Goal: Information Seeking & Learning: Learn about a topic

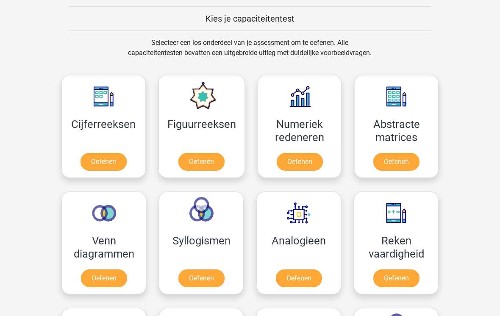
scroll to position [323, 0]
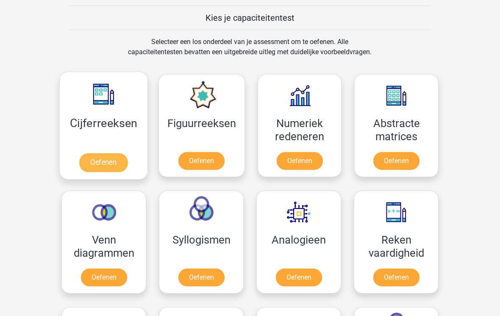
click at [107, 156] on link "Oefenen" at bounding box center [103, 163] width 48 height 19
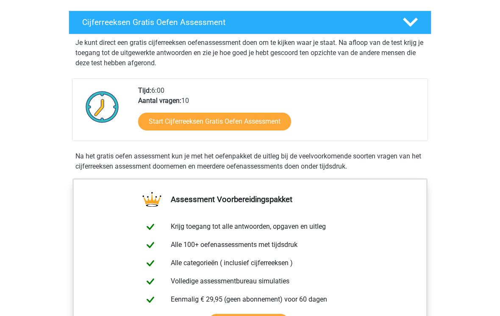
scroll to position [139, 0]
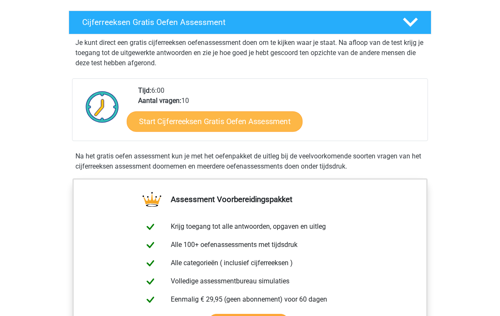
click at [214, 129] on link "Start Cijferreeksen Gratis Oefen Assessment" at bounding box center [215, 121] width 176 height 20
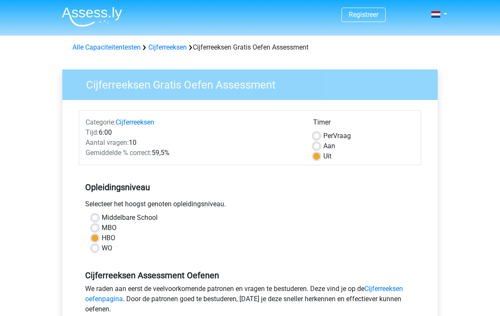
scroll to position [3, 0]
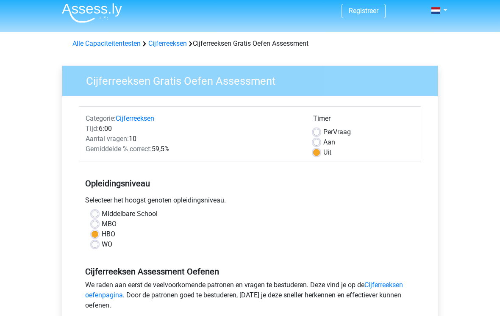
click at [102, 227] on label "MBO" at bounding box center [109, 225] width 15 height 10
click at [94, 227] on input "MBO" at bounding box center [95, 224] width 7 height 8
radio input "true"
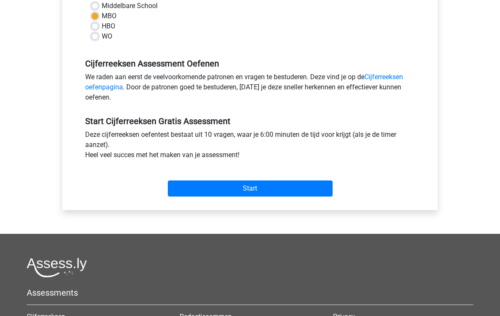
scroll to position [214, 0]
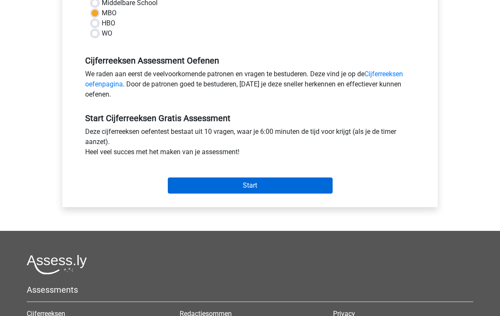
click at [252, 190] on input "Start" at bounding box center [250, 186] width 165 height 16
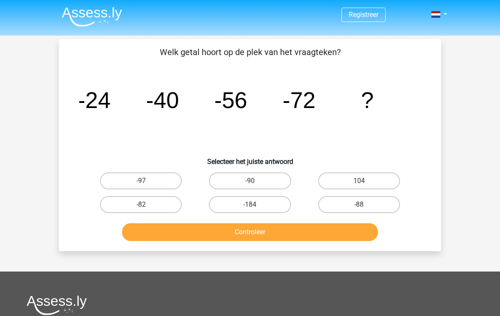
scroll to position [2, 0]
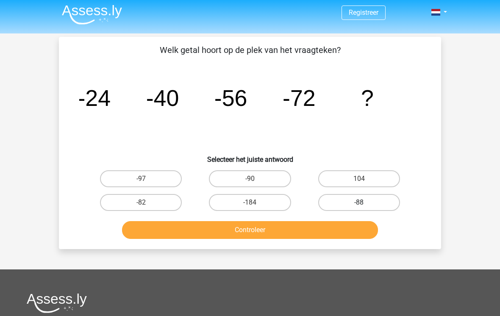
click at [358, 210] on label "-88" at bounding box center [359, 202] width 82 height 17
click at [359, 208] on input "-88" at bounding box center [362, 206] width 6 height 6
radio input "true"
click at [253, 234] on button "Controleer" at bounding box center [250, 230] width 256 height 18
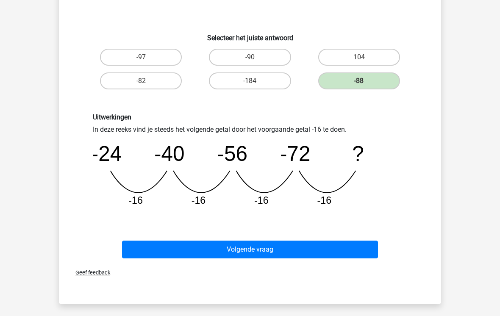
scroll to position [234, 0]
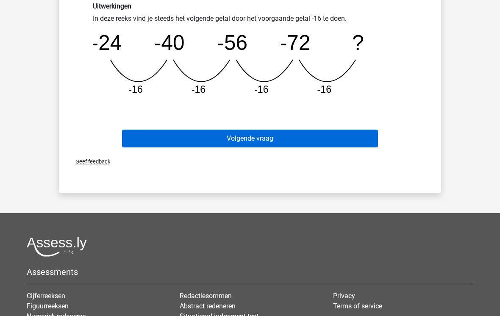
click at [239, 139] on button "Volgende vraag" at bounding box center [250, 139] width 256 height 18
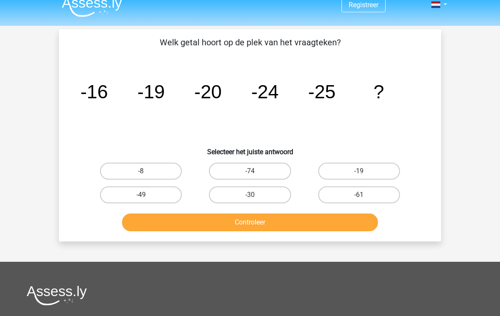
scroll to position [9, 0]
click at [256, 202] on label "-30" at bounding box center [250, 195] width 82 height 17
click at [256, 201] on input "-30" at bounding box center [253, 198] width 6 height 6
radio input "true"
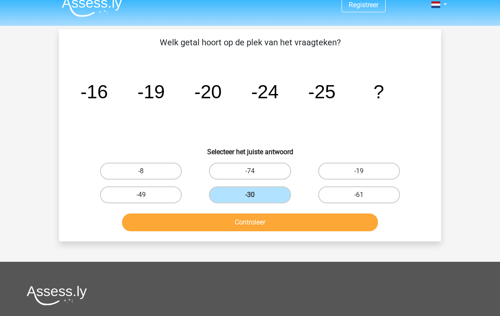
click at [233, 221] on button "Controleer" at bounding box center [250, 223] width 256 height 18
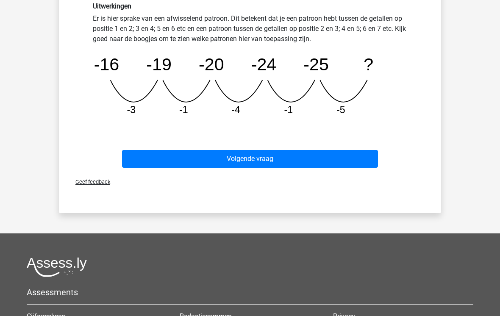
scroll to position [247, 0]
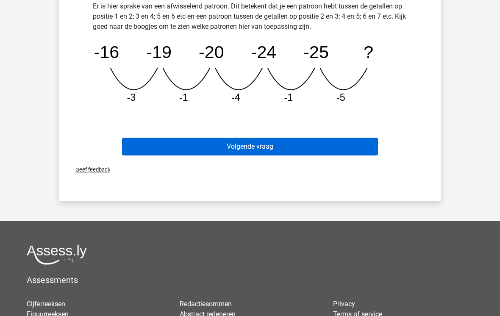
click at [228, 144] on button "Volgende vraag" at bounding box center [250, 147] width 256 height 18
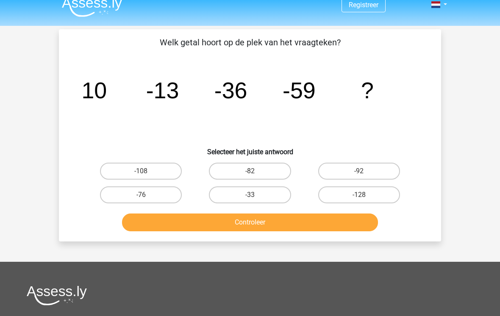
scroll to position [10, 0]
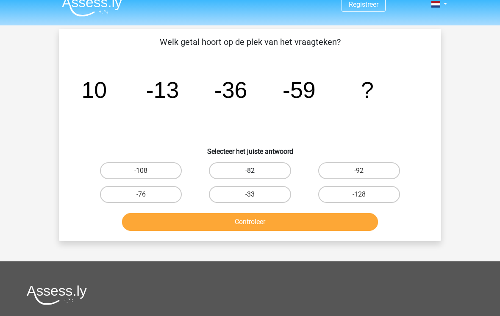
click at [231, 170] on label "-82" at bounding box center [250, 171] width 82 height 17
click at [250, 171] on input "-82" at bounding box center [253, 174] width 6 height 6
radio input "true"
click at [214, 219] on button "Controleer" at bounding box center [250, 222] width 256 height 18
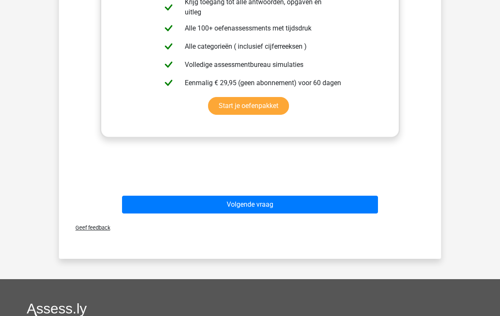
scroll to position [308, 0]
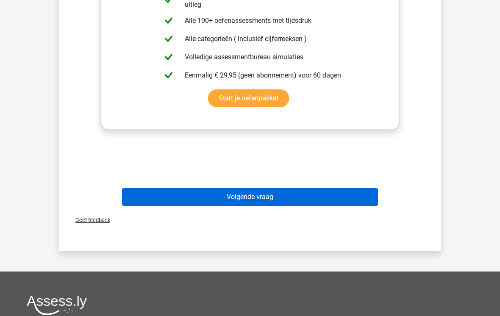
click at [253, 198] on button "Volgende vraag" at bounding box center [250, 197] width 256 height 18
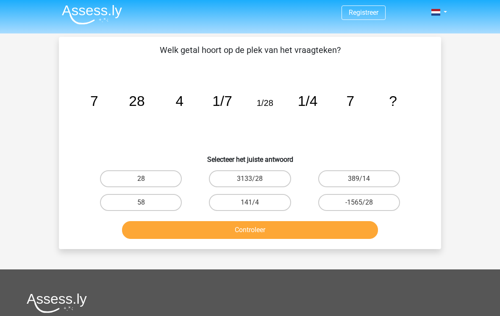
scroll to position [0, 0]
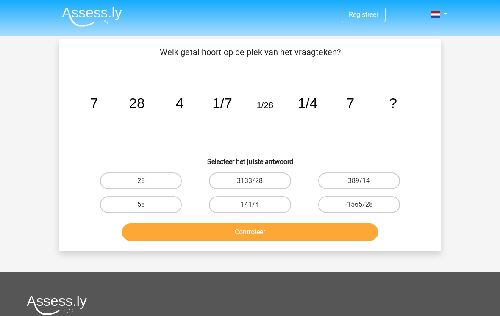
click at [139, 181] on label "28" at bounding box center [141, 180] width 82 height 17
click at [141, 181] on input "28" at bounding box center [144, 184] width 6 height 6
radio input "true"
click at [233, 233] on button "Controleer" at bounding box center [250, 232] width 256 height 18
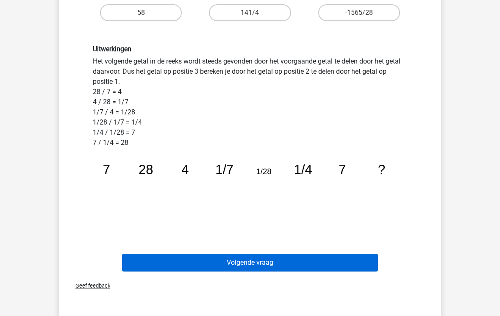
click at [242, 264] on button "Volgende vraag" at bounding box center [250, 263] width 256 height 18
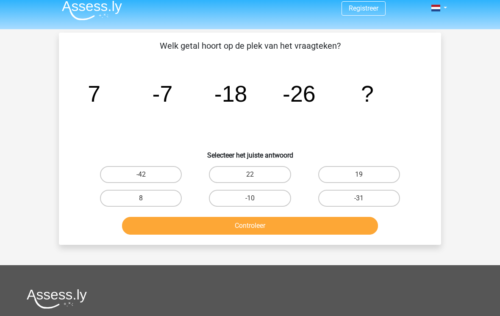
scroll to position [4, 0]
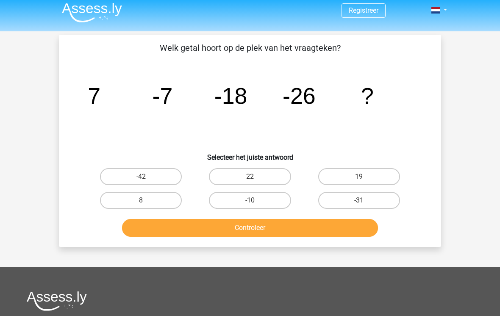
click at [364, 202] on input "-31" at bounding box center [362, 203] width 6 height 6
radio input "true"
click at [288, 229] on button "Controleer" at bounding box center [250, 228] width 256 height 18
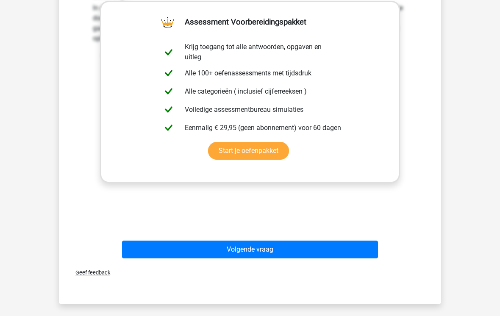
scroll to position [256, 0]
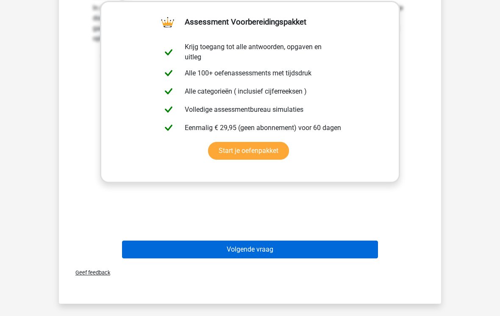
click at [270, 251] on button "Volgende vraag" at bounding box center [250, 250] width 256 height 18
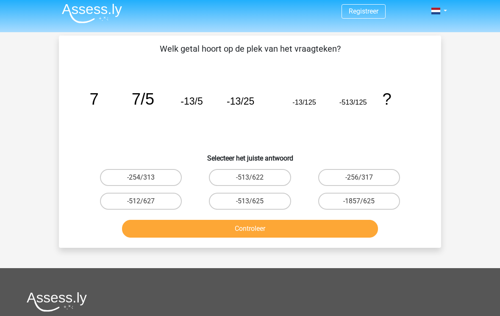
scroll to position [3, 0]
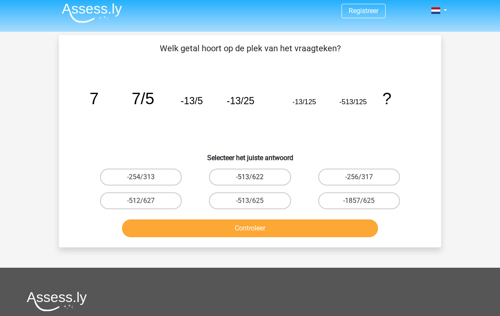
click at [261, 175] on label "-513/622" at bounding box center [250, 177] width 82 height 17
click at [256, 178] on input "-513/622" at bounding box center [253, 181] width 6 height 6
radio input "true"
click at [258, 229] on button "Controleer" at bounding box center [250, 229] width 256 height 18
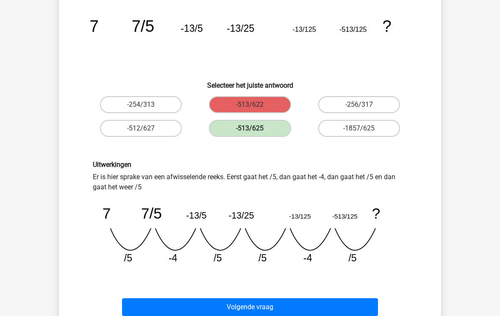
scroll to position [76, 0]
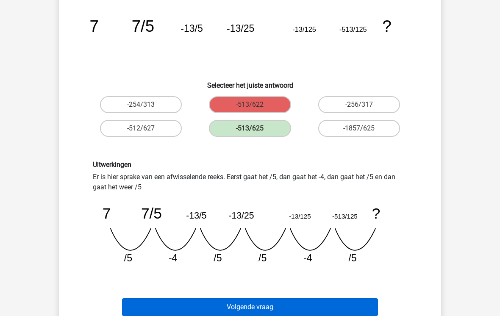
click at [265, 308] on button "Volgende vraag" at bounding box center [250, 308] width 256 height 18
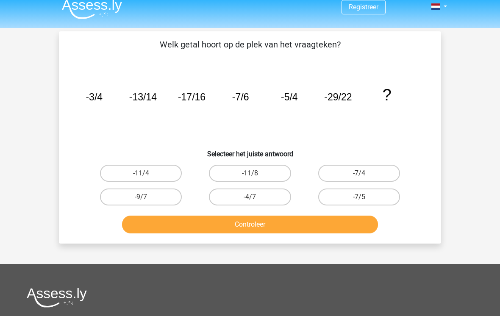
scroll to position [0, 0]
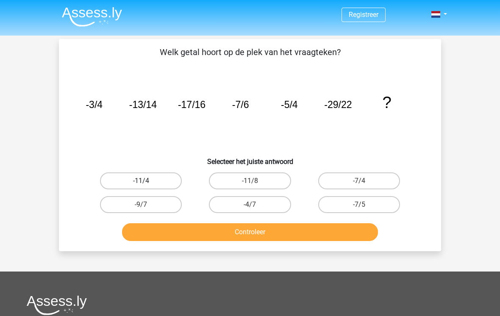
click at [160, 178] on label "-11/4" at bounding box center [141, 180] width 82 height 17
click at [147, 181] on input "-11/4" at bounding box center [144, 184] width 6 height 6
radio input "true"
click at [260, 239] on button "Controleer" at bounding box center [250, 232] width 256 height 18
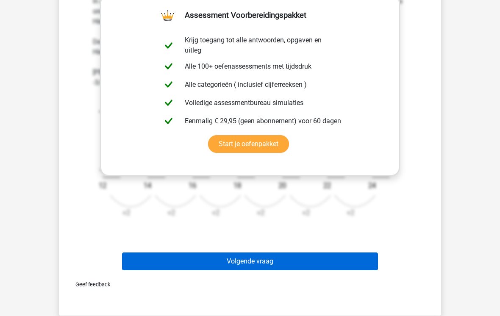
click at [271, 265] on button "Volgende vraag" at bounding box center [250, 262] width 256 height 18
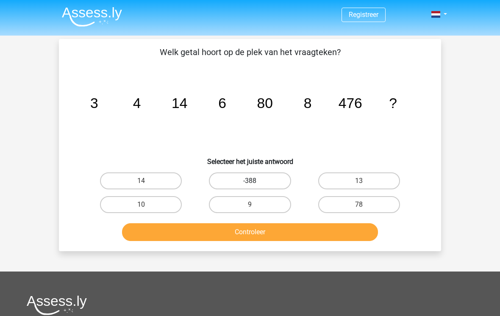
click at [275, 181] on label "-388" at bounding box center [250, 180] width 82 height 17
click at [256, 181] on input "-388" at bounding box center [253, 184] width 6 height 6
radio input "true"
click at [272, 230] on button "Controleer" at bounding box center [250, 232] width 256 height 18
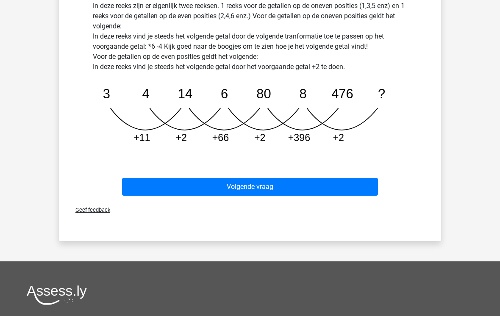
scroll to position [283, 0]
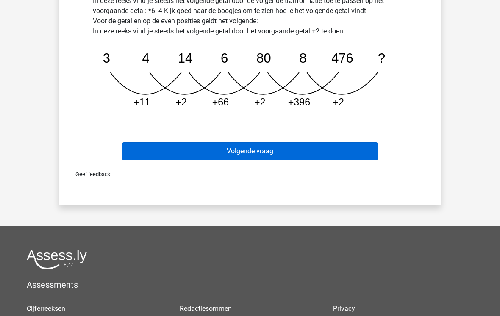
click at [268, 149] on button "Volgende vraag" at bounding box center [250, 151] width 256 height 18
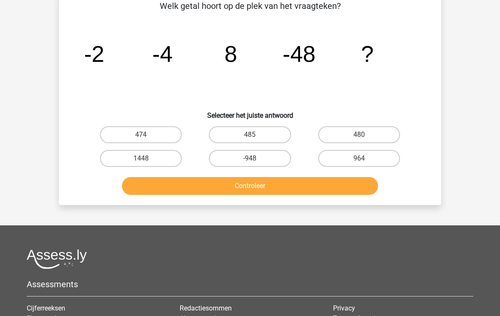
scroll to position [39, 0]
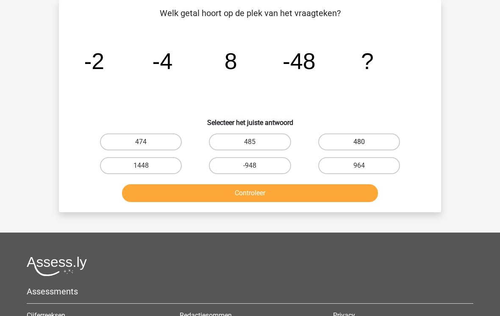
click at [371, 135] on label "480" at bounding box center [359, 142] width 82 height 17
click at [364, 142] on input "480" at bounding box center [362, 145] width 6 height 6
radio input "true"
click at [301, 195] on button "Controleer" at bounding box center [250, 193] width 256 height 18
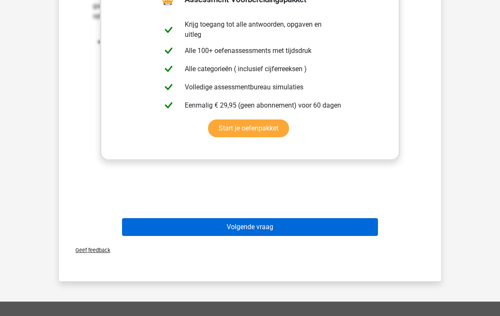
click at [265, 225] on button "Volgende vraag" at bounding box center [250, 228] width 256 height 18
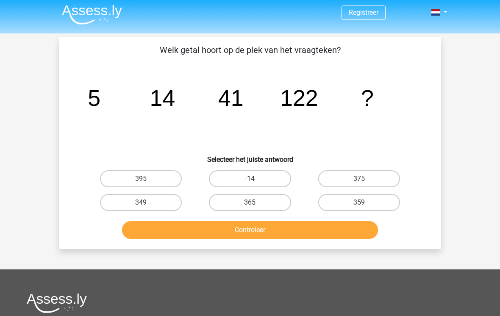
scroll to position [0, 0]
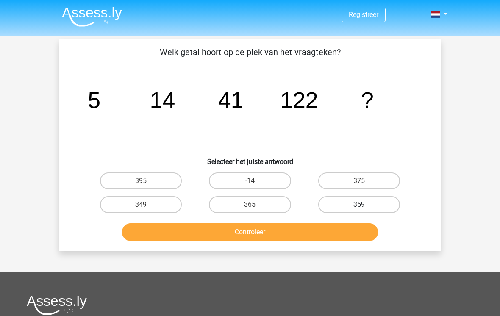
click at [356, 205] on label "359" at bounding box center [359, 204] width 82 height 17
click at [359, 205] on input "359" at bounding box center [362, 208] width 6 height 6
radio input "true"
click at [256, 229] on button "Controleer" at bounding box center [250, 232] width 256 height 18
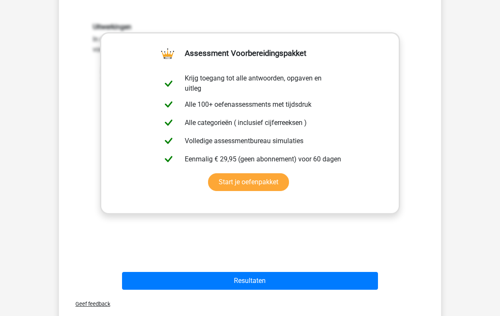
scroll to position [224, 0]
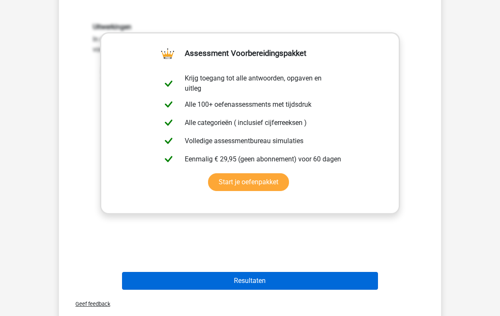
click at [270, 280] on button "Resultaten" at bounding box center [250, 281] width 256 height 18
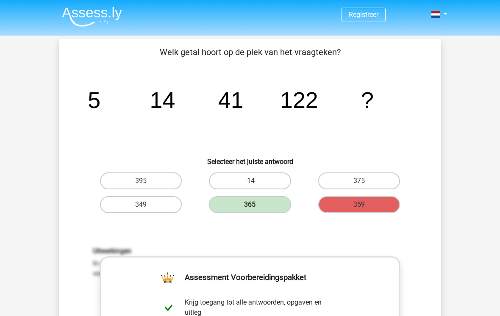
scroll to position [237, 0]
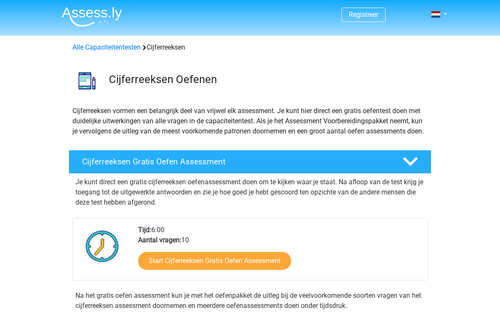
scroll to position [153, 0]
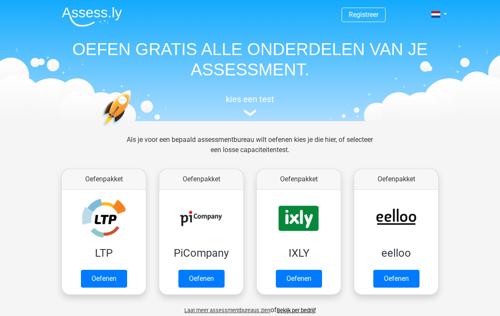
scroll to position [337, 0]
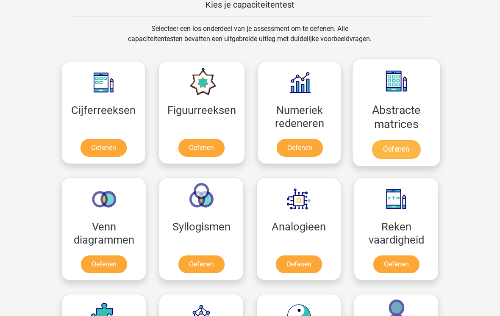
click at [401, 140] on link "Oefenen" at bounding box center [396, 149] width 48 height 19
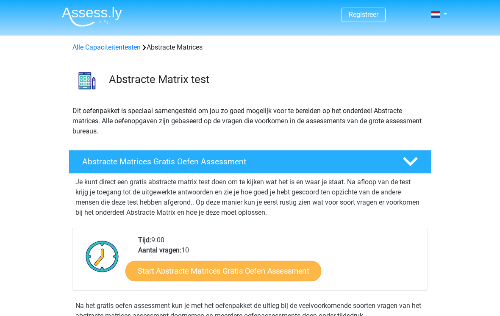
click at [257, 270] on link "Start Abstracte Matrices Gratis Oefen Assessment" at bounding box center [223, 271] width 196 height 20
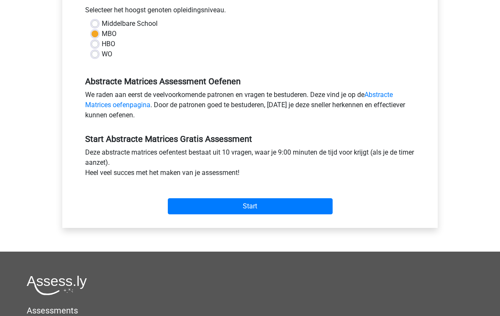
scroll to position [206, 0]
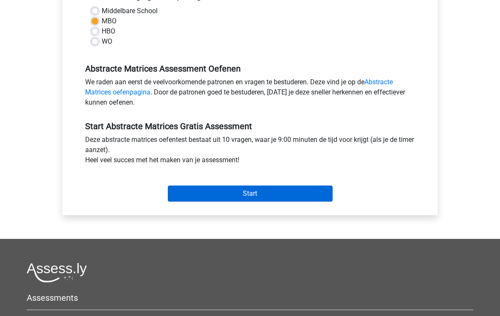
click at [250, 192] on input "Start" at bounding box center [250, 194] width 165 height 16
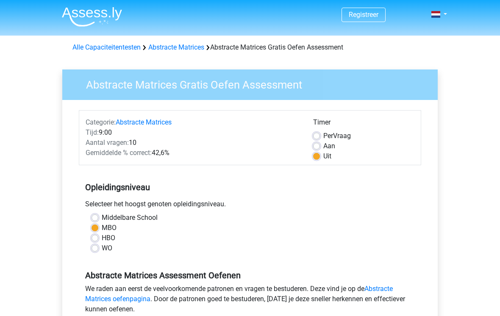
scroll to position [220, 0]
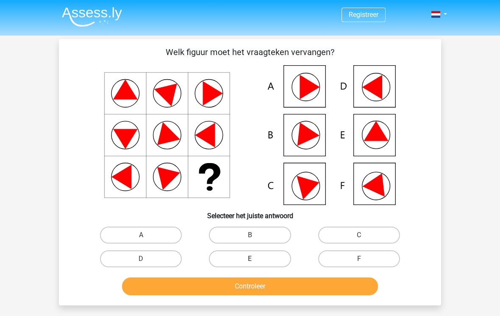
click at [253, 256] on label "E" at bounding box center [250, 258] width 82 height 17
click at [253, 259] on input "E" at bounding box center [253, 262] width 6 height 6
radio input "true"
click at [266, 287] on button "Controleer" at bounding box center [250, 287] width 256 height 18
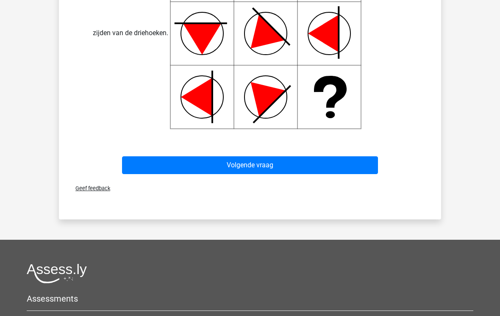
scroll to position [428, 0]
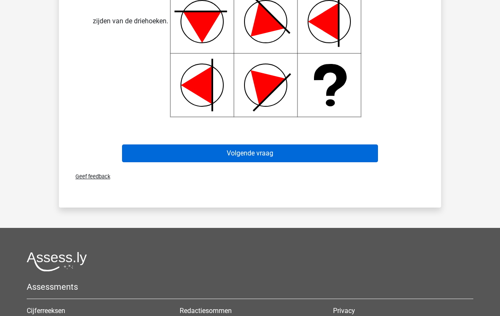
click at [258, 153] on button "Volgende vraag" at bounding box center [250, 154] width 256 height 18
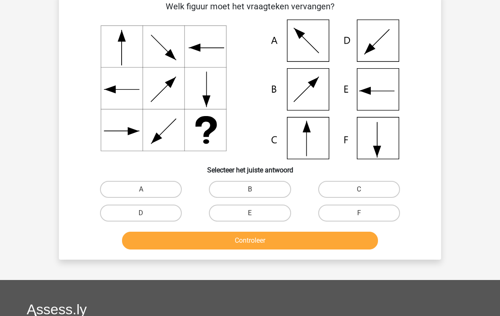
scroll to position [39, 0]
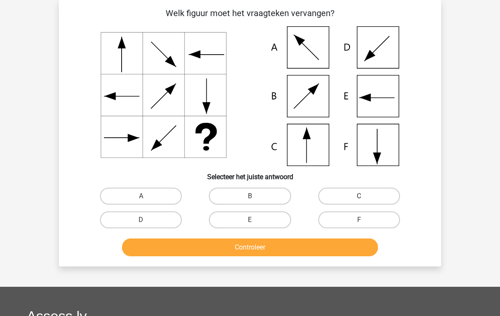
click at [369, 197] on label "C" at bounding box center [359, 196] width 82 height 17
click at [364, 197] on input "C" at bounding box center [362, 199] width 6 height 6
radio input "true"
click at [281, 247] on button "Controleer" at bounding box center [250, 248] width 256 height 18
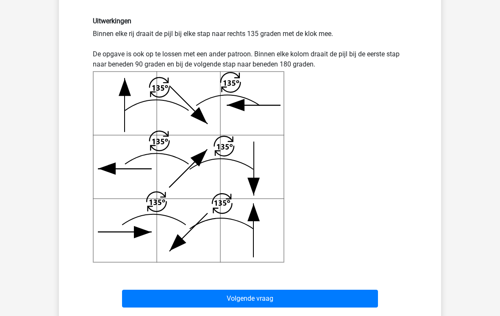
scroll to position [274, 0]
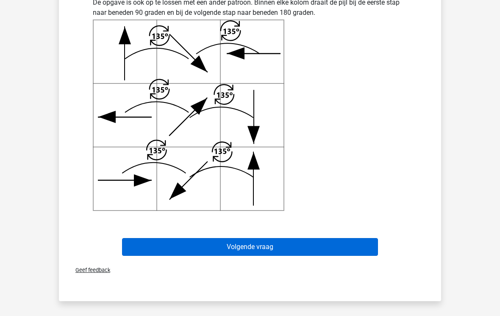
click at [265, 246] on button "Volgende vraag" at bounding box center [250, 248] width 256 height 18
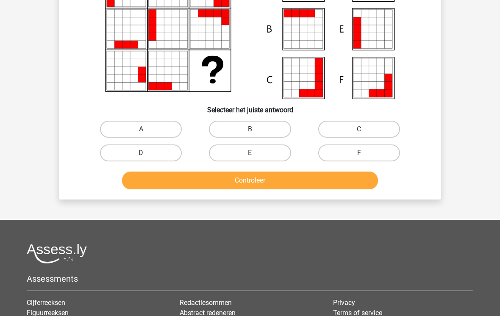
scroll to position [39, 0]
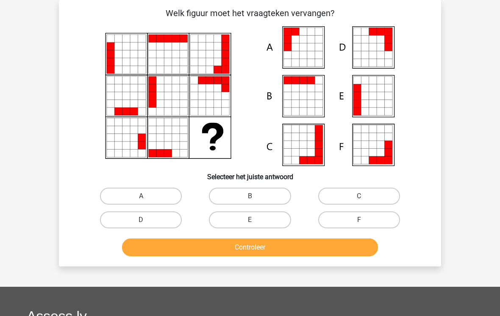
click at [305, 145] on icon at bounding box center [303, 145] width 8 height 8
click at [362, 195] on label "C" at bounding box center [359, 196] width 82 height 17
click at [362, 196] on input "C" at bounding box center [362, 199] width 6 height 6
radio input "true"
click at [271, 250] on button "Controleer" at bounding box center [250, 248] width 256 height 18
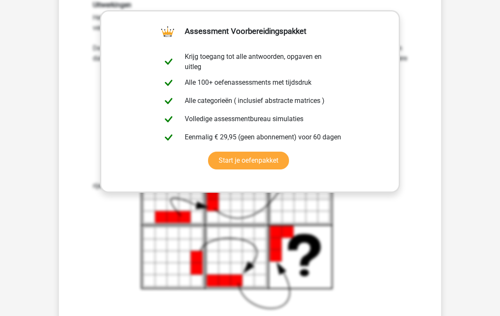
scroll to position [303, 0]
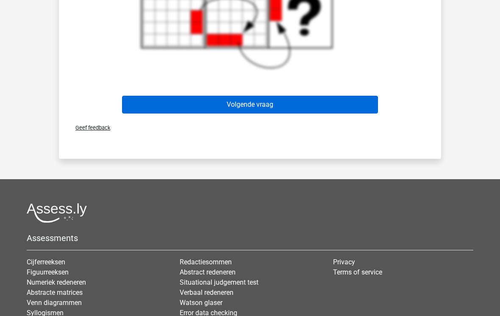
click at [259, 102] on button "Volgende vraag" at bounding box center [250, 105] width 256 height 18
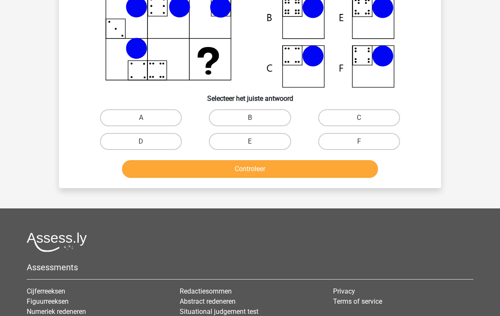
scroll to position [39, 0]
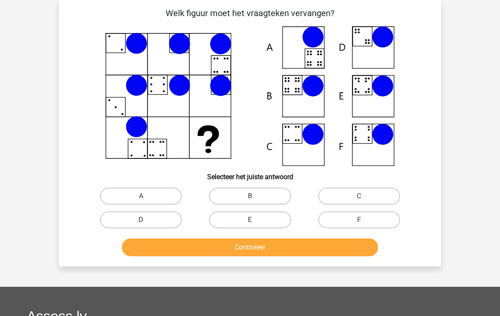
click at [139, 213] on label "D" at bounding box center [141, 219] width 82 height 17
click at [141, 220] on input "D" at bounding box center [144, 223] width 6 height 6
radio input "true"
click at [284, 250] on button "Controleer" at bounding box center [250, 248] width 256 height 18
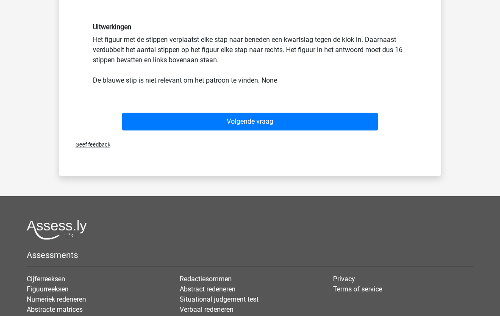
scroll to position [286, 0]
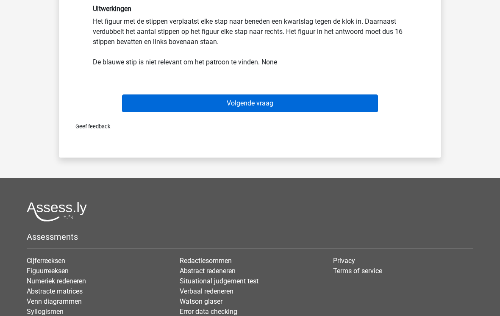
click at [250, 105] on button "Volgende vraag" at bounding box center [250, 104] width 256 height 18
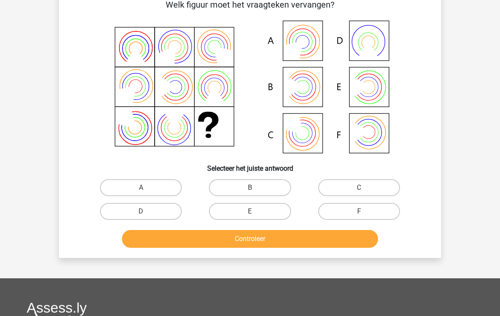
scroll to position [39, 0]
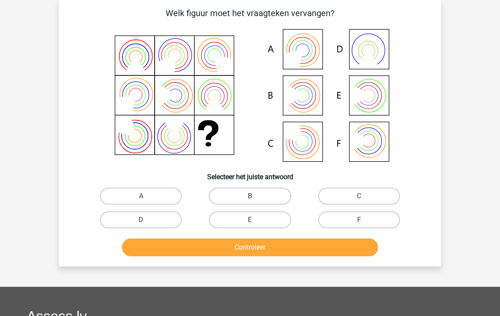
click at [249, 192] on label "B" at bounding box center [250, 196] width 82 height 17
click at [250, 196] on input "B" at bounding box center [253, 199] width 6 height 6
radio input "true"
click at [290, 247] on button "Controleer" at bounding box center [250, 248] width 256 height 18
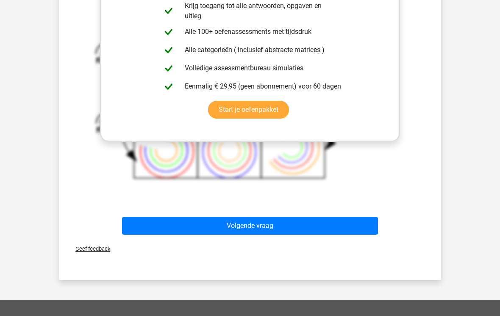
click at [161, 228] on button "Volgende vraag" at bounding box center [250, 226] width 256 height 18
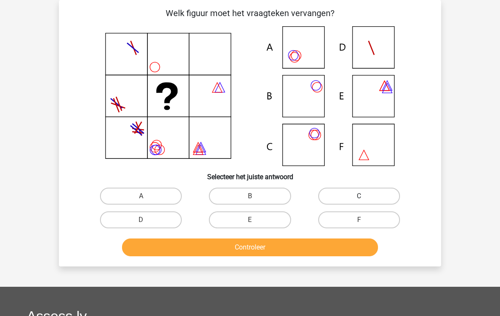
click at [365, 194] on label "C" at bounding box center [359, 196] width 82 height 17
click at [364, 196] on input "C" at bounding box center [362, 199] width 6 height 6
radio input "true"
click at [291, 249] on button "Controleer" at bounding box center [250, 248] width 256 height 18
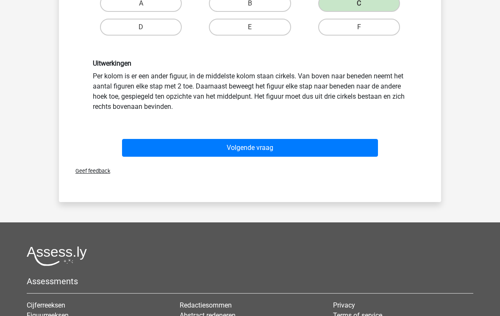
scroll to position [311, 0]
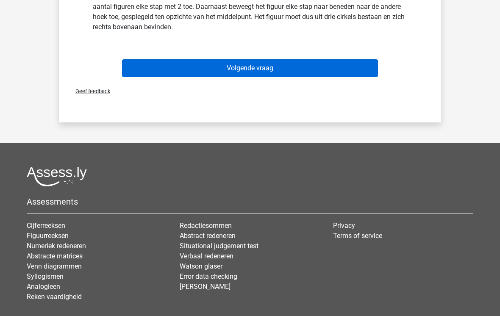
click at [287, 73] on button "Volgende vraag" at bounding box center [250, 69] width 256 height 18
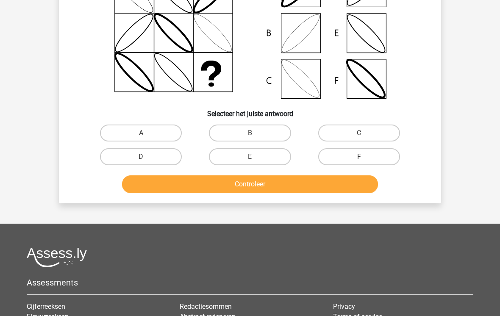
scroll to position [39, 0]
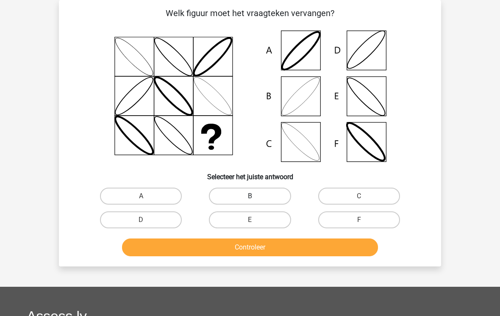
click at [245, 192] on label "B" at bounding box center [250, 196] width 82 height 17
click at [250, 196] on input "B" at bounding box center [253, 199] width 6 height 6
radio input "true"
click at [214, 251] on button "Controleer" at bounding box center [250, 248] width 256 height 18
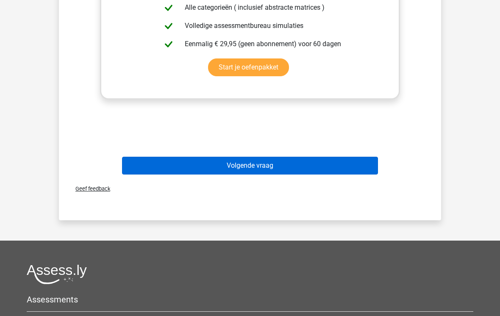
click at [256, 166] on button "Volgende vraag" at bounding box center [250, 166] width 256 height 18
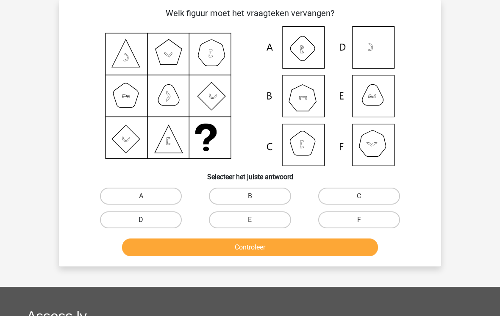
click at [139, 222] on label "D" at bounding box center [141, 219] width 82 height 17
click at [141, 222] on input "D" at bounding box center [144, 223] width 6 height 6
radio input "true"
click at [247, 248] on button "Controleer" at bounding box center [250, 248] width 256 height 18
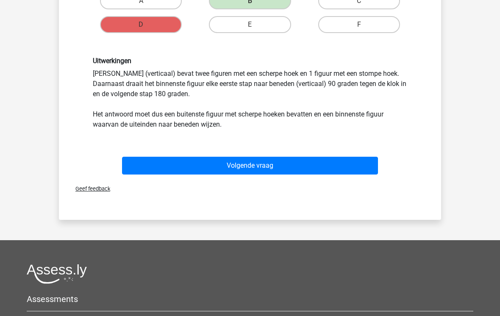
scroll to position [266, 0]
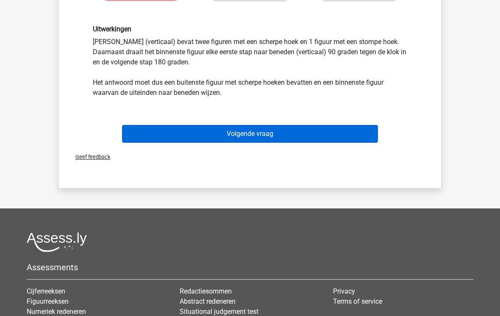
click at [280, 136] on button "Volgende vraag" at bounding box center [250, 134] width 256 height 18
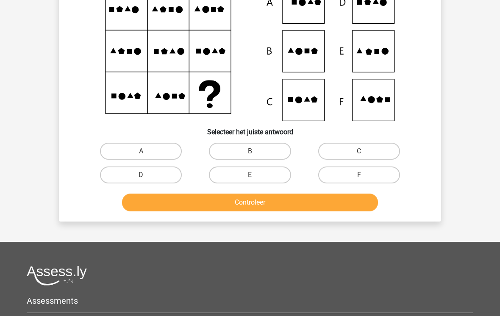
scroll to position [39, 0]
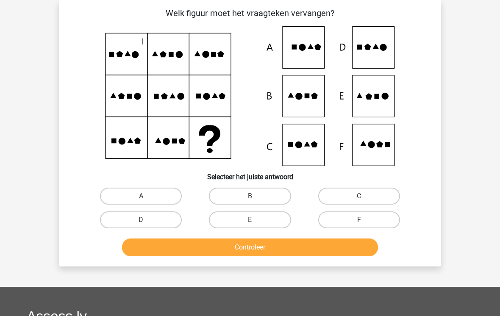
click at [363, 221] on input "F" at bounding box center [362, 223] width 6 height 6
radio input "true"
click at [299, 245] on button "Controleer" at bounding box center [250, 248] width 256 height 18
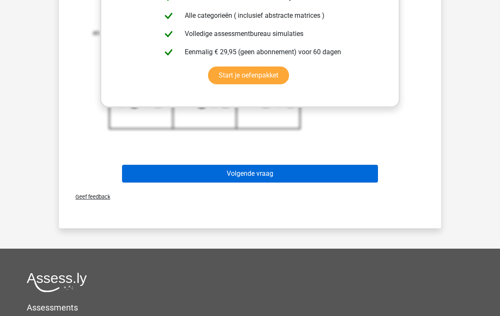
click at [276, 174] on button "Volgende vraag" at bounding box center [250, 174] width 256 height 18
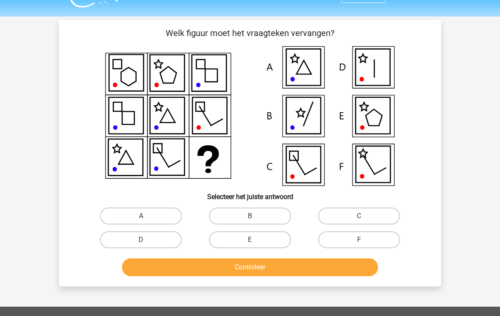
scroll to position [24, 0]
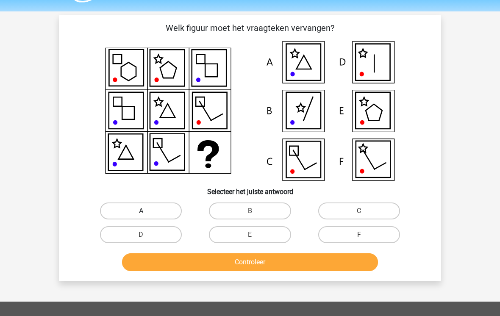
click at [149, 211] on label "A" at bounding box center [141, 211] width 82 height 17
click at [147, 211] on input "A" at bounding box center [144, 214] width 6 height 6
radio input "true"
click at [264, 264] on button "Controleer" at bounding box center [250, 262] width 256 height 18
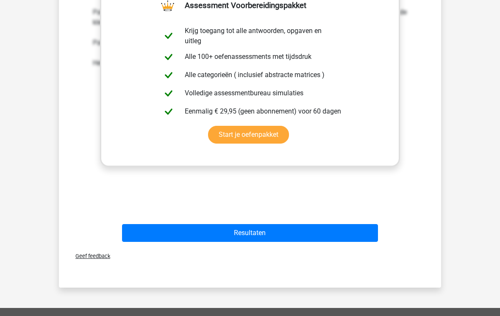
scroll to position [387, 0]
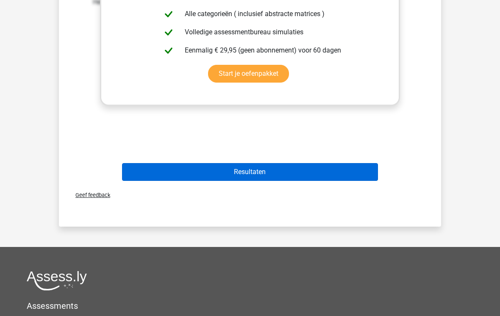
click at [241, 178] on button "Resultaten" at bounding box center [250, 172] width 256 height 18
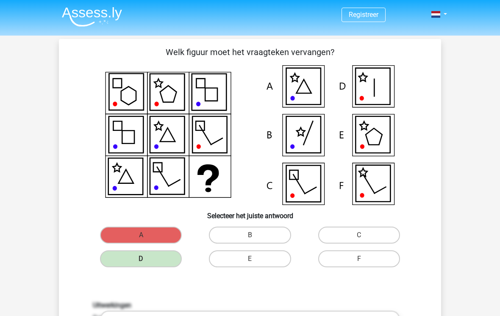
scroll to position [401, 0]
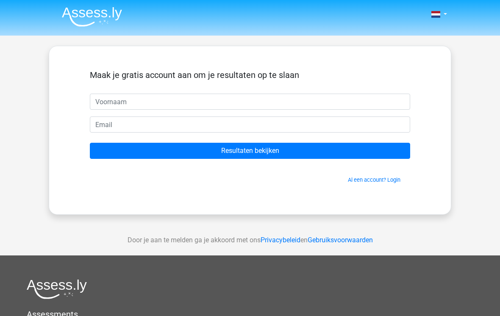
scroll to position [2, 0]
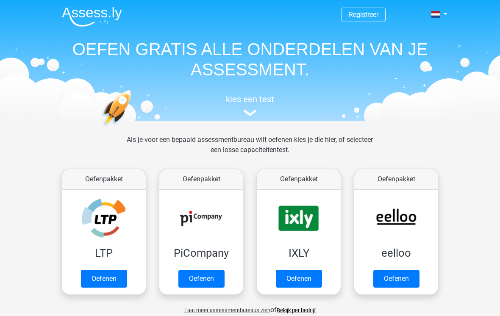
scroll to position [337, 0]
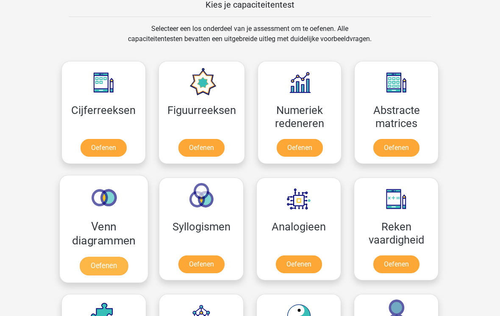
click at [110, 262] on link "Oefenen" at bounding box center [104, 266] width 48 height 19
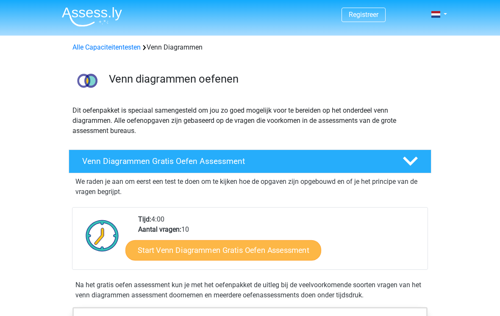
click at [247, 259] on link "Start Venn Diagrammen Gratis Oefen Assessment" at bounding box center [223, 250] width 196 height 20
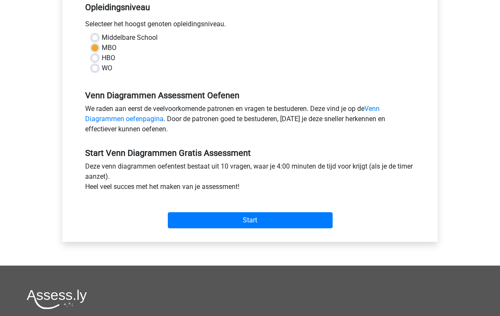
scroll to position [225, 0]
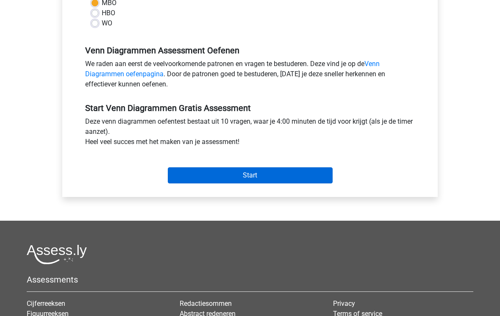
click at [232, 179] on input "Start" at bounding box center [250, 175] width 165 height 16
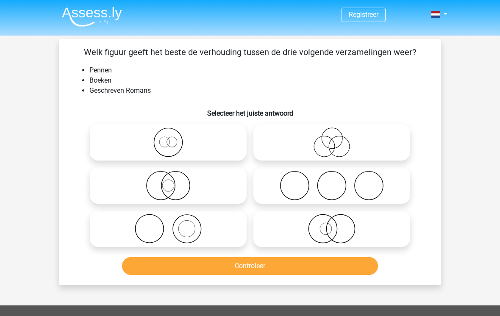
click at [344, 181] on icon at bounding box center [332, 186] width 150 height 30
click at [337, 181] on input "radio" at bounding box center [335, 179] width 6 height 6
radio input "true"
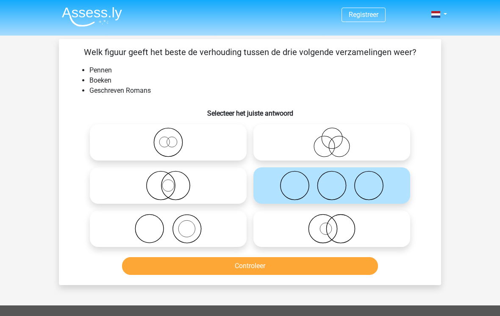
click at [287, 264] on button "Controleer" at bounding box center [250, 266] width 256 height 18
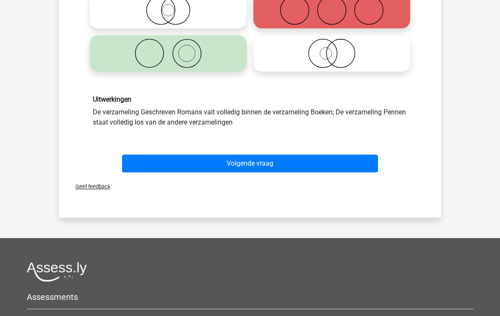
scroll to position [177, 0]
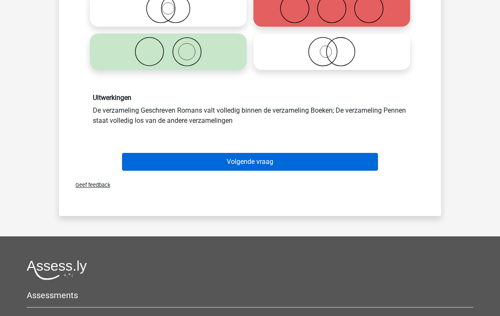
click at [264, 164] on button "Volgende vraag" at bounding box center [250, 162] width 256 height 18
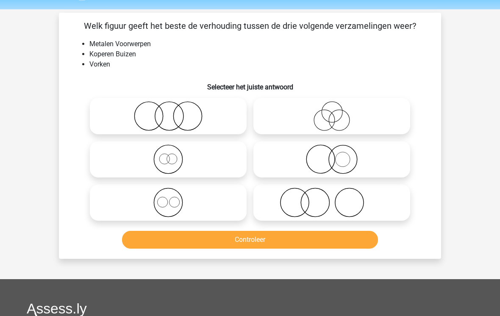
scroll to position [0, 0]
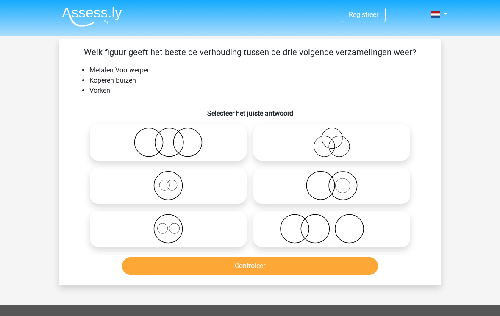
click at [159, 232] on icon at bounding box center [168, 229] width 150 height 30
click at [168, 225] on input "radio" at bounding box center [171, 222] width 6 height 6
radio input "true"
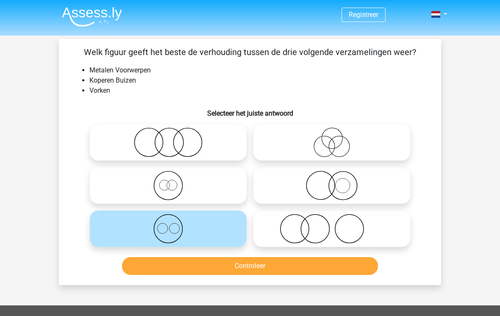
click at [165, 267] on button "Controleer" at bounding box center [250, 266] width 256 height 18
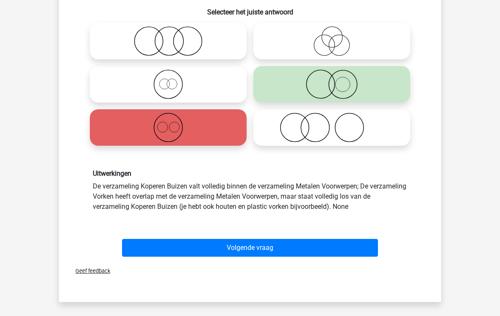
scroll to position [101, 0]
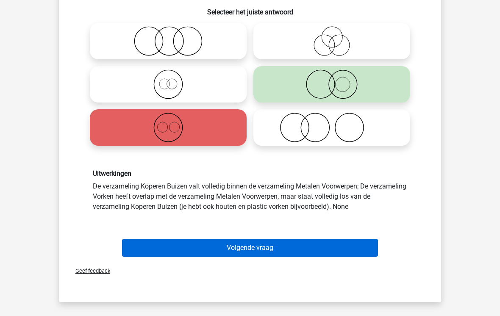
click at [246, 251] on button "Volgende vraag" at bounding box center [250, 248] width 256 height 18
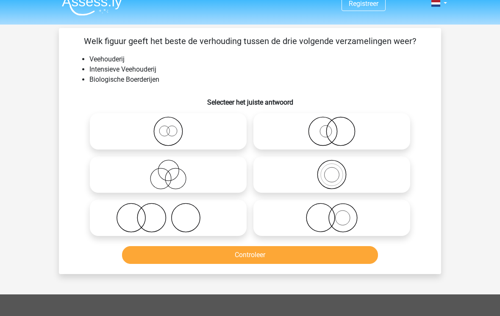
scroll to position [11, 0]
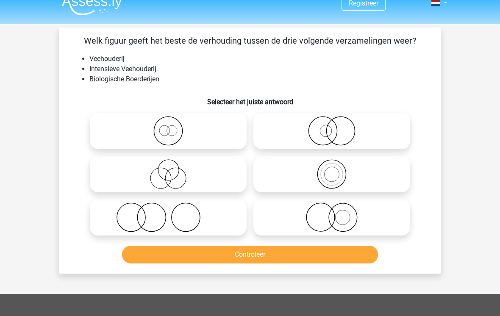
click at [321, 214] on icon at bounding box center [332, 218] width 150 height 30
click at [332, 214] on input "radio" at bounding box center [335, 211] width 6 height 6
radio input "true"
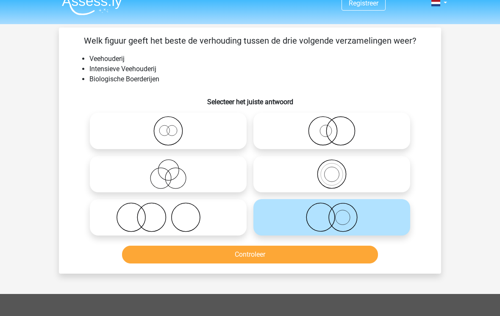
scroll to position [11, 0]
click at [283, 256] on button "Controleer" at bounding box center [250, 255] width 256 height 18
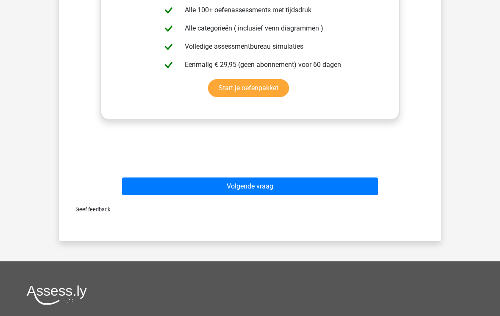
scroll to position [354, 0]
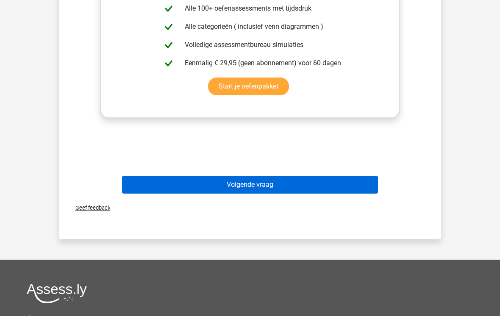
click at [253, 185] on button "Volgende vraag" at bounding box center [250, 185] width 256 height 18
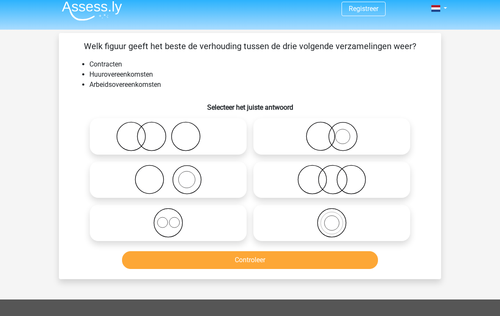
scroll to position [6, 0]
click at [175, 221] on icon at bounding box center [168, 224] width 150 height 30
click at [174, 219] on input "radio" at bounding box center [171, 217] width 6 height 6
radio input "true"
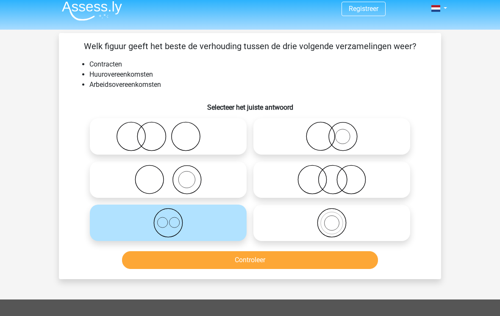
scroll to position [6, 0]
click at [176, 262] on button "Controleer" at bounding box center [250, 260] width 256 height 18
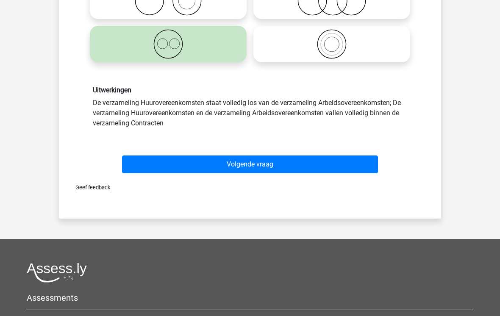
scroll to position [182, 0]
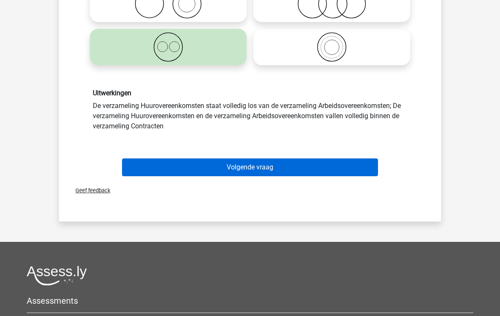
click at [242, 168] on button "Volgende vraag" at bounding box center [250, 168] width 256 height 18
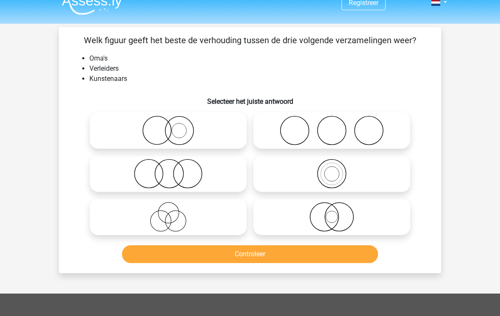
scroll to position [10, 0]
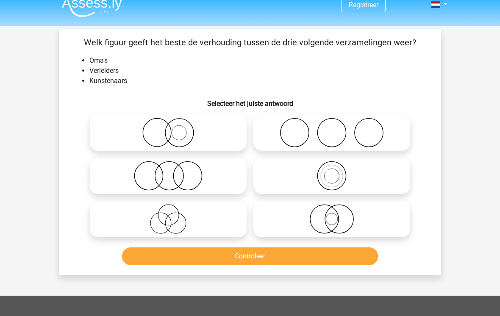
click at [182, 217] on icon at bounding box center [168, 219] width 150 height 30
click at [174, 215] on input "radio" at bounding box center [171, 212] width 6 height 6
radio input "true"
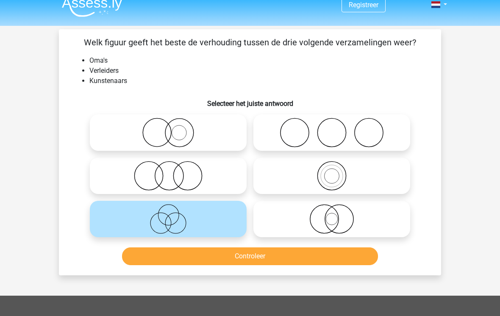
click at [248, 258] on button "Controleer" at bounding box center [250, 257] width 256 height 18
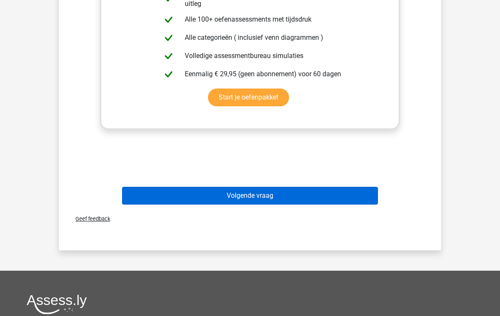
click at [266, 200] on button "Volgende vraag" at bounding box center [250, 196] width 256 height 18
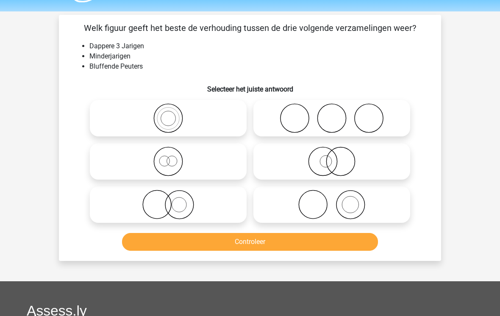
scroll to position [25, 0]
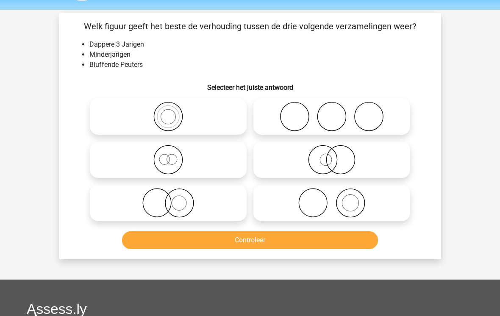
click at [163, 114] on icon at bounding box center [168, 117] width 150 height 30
click at [168, 113] on input "radio" at bounding box center [171, 110] width 6 height 6
radio input "true"
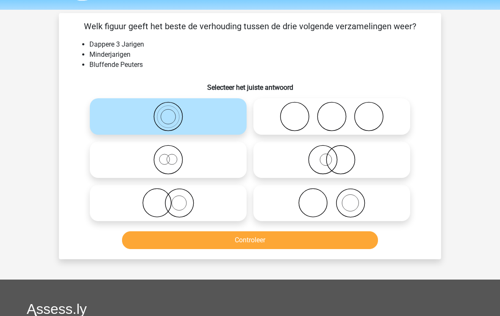
scroll to position [26, 0]
click at [213, 244] on button "Controleer" at bounding box center [250, 240] width 256 height 18
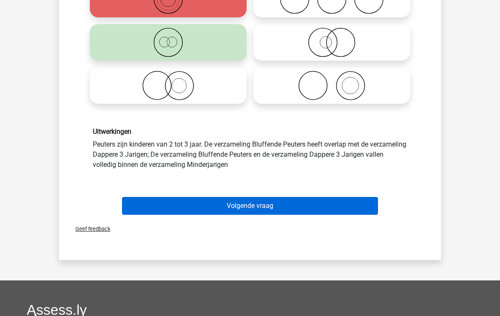
click at [292, 208] on button "Volgende vraag" at bounding box center [250, 207] width 256 height 18
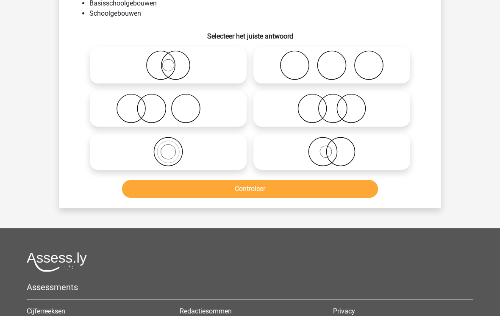
scroll to position [39, 0]
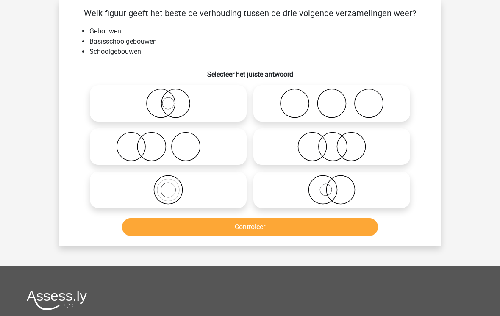
click at [337, 190] on icon at bounding box center [332, 190] width 150 height 30
click at [337, 186] on input "radio" at bounding box center [335, 183] width 6 height 6
radio input "true"
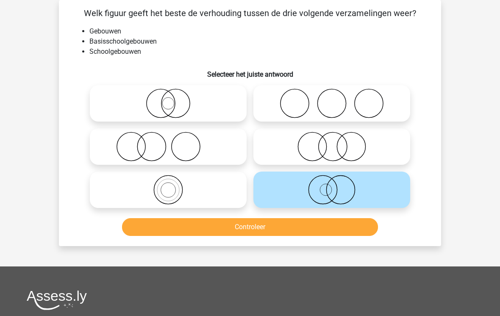
click at [299, 228] on button "Controleer" at bounding box center [250, 227] width 256 height 18
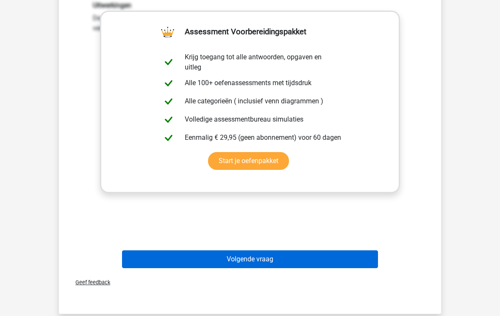
click at [265, 260] on button "Volgende vraag" at bounding box center [250, 260] width 256 height 18
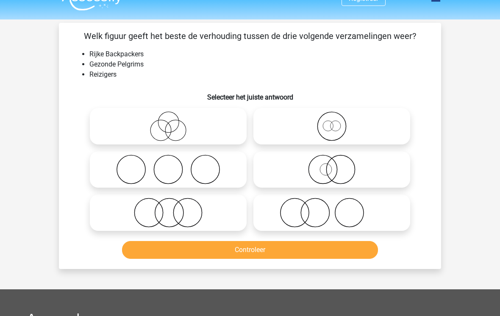
scroll to position [16, 0]
click at [334, 124] on icon at bounding box center [332, 127] width 150 height 30
click at [334, 122] on input "radio" at bounding box center [335, 120] width 6 height 6
radio input "true"
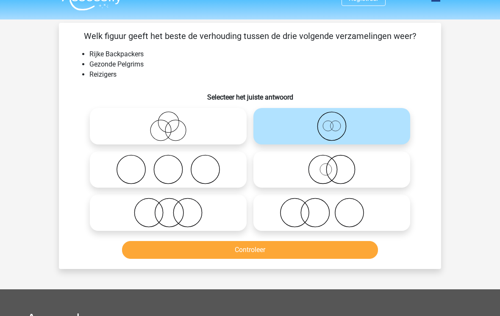
scroll to position [16, 0]
click at [280, 252] on button "Controleer" at bounding box center [250, 250] width 256 height 18
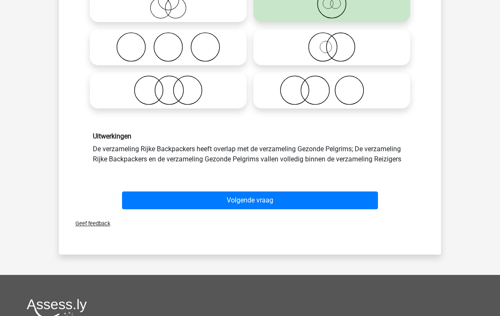
scroll to position [159, 0]
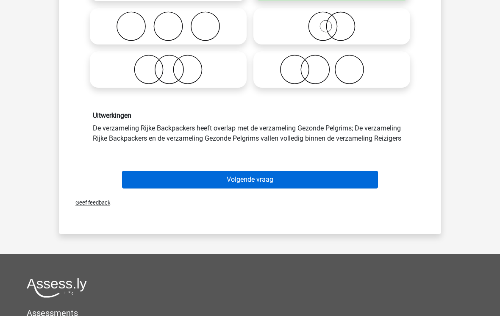
click at [264, 179] on button "Volgende vraag" at bounding box center [250, 180] width 256 height 18
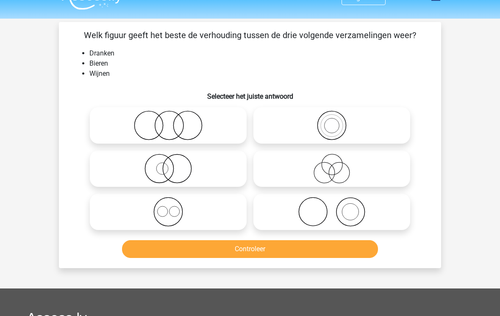
scroll to position [18, 0]
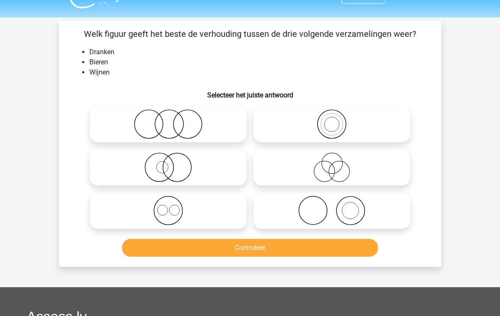
click at [190, 211] on icon at bounding box center [168, 211] width 150 height 30
click at [174, 207] on input "radio" at bounding box center [171, 204] width 6 height 6
radio input "true"
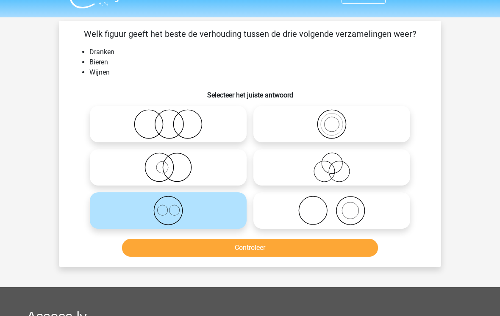
scroll to position [18, 0]
click at [233, 252] on button "Controleer" at bounding box center [250, 248] width 256 height 18
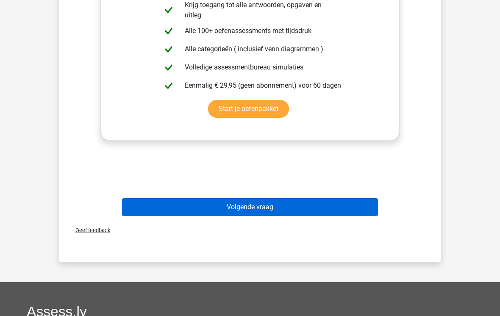
click at [267, 209] on button "Volgende vraag" at bounding box center [250, 207] width 256 height 18
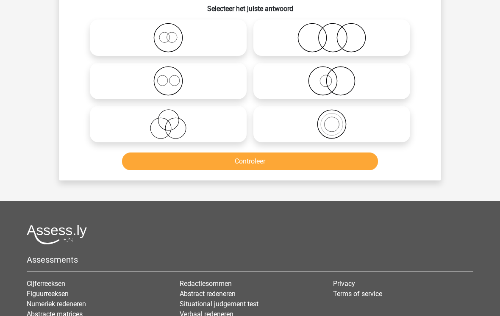
scroll to position [39, 0]
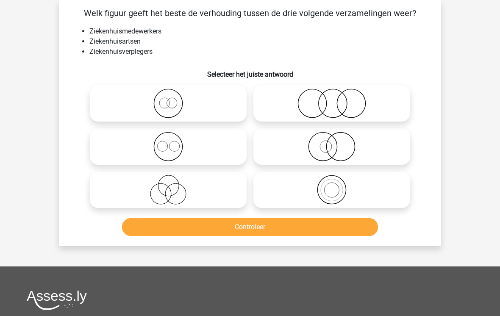
click at [34, 165] on div "Registreer Nederlands English" at bounding box center [250, 225] width 500 height 529
click at [187, 155] on icon at bounding box center [168, 147] width 150 height 30
click at [174, 142] on input "radio" at bounding box center [171, 140] width 6 height 6
radio input "true"
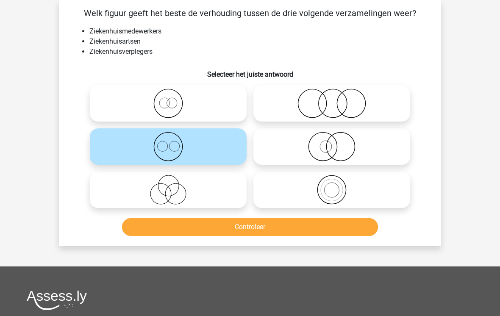
click at [243, 225] on button "Controleer" at bounding box center [250, 227] width 256 height 18
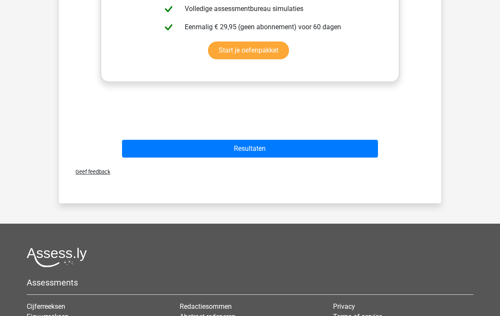
scroll to position [391, 0]
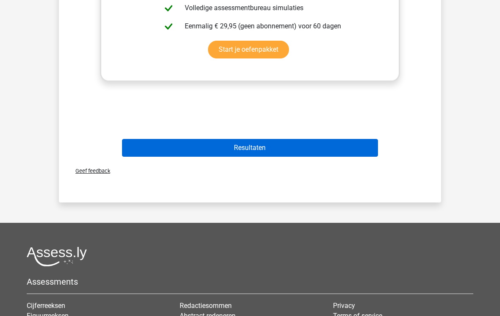
click at [265, 148] on button "Resultaten" at bounding box center [250, 148] width 256 height 18
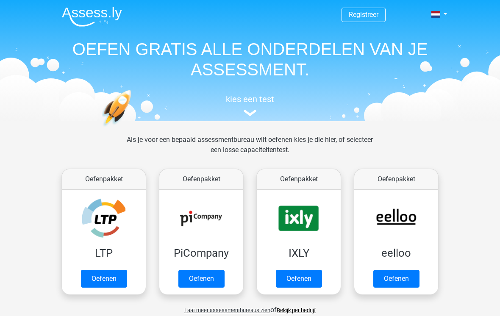
scroll to position [337, 0]
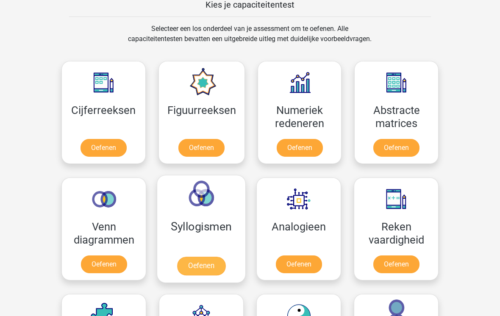
click at [198, 257] on link "Oefenen" at bounding box center [201, 266] width 48 height 19
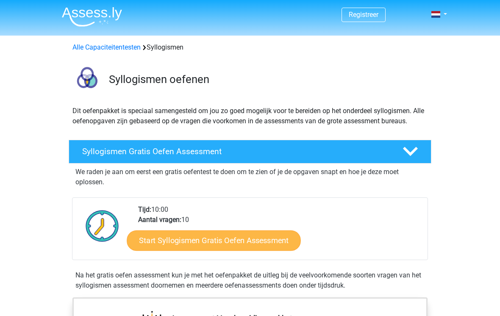
click at [251, 244] on link "Start Syllogismen Gratis Oefen Assessment" at bounding box center [214, 240] width 174 height 20
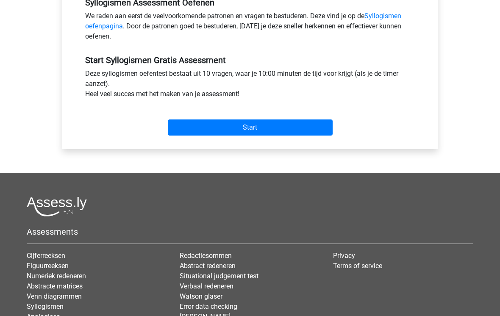
scroll to position [279, 0]
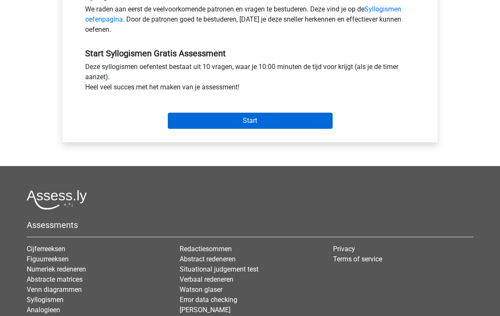
click at [258, 120] on input "Start" at bounding box center [250, 121] width 165 height 16
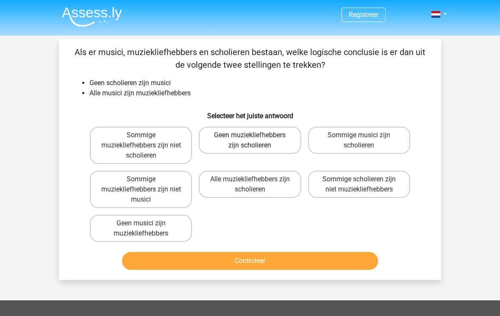
click at [259, 143] on label "Geen muziekliefhebbers zijn scholieren" at bounding box center [250, 140] width 102 height 27
click at [256, 141] on input "Geen muziekliefhebbers zijn scholieren" at bounding box center [253, 138] width 6 height 6
radio input "true"
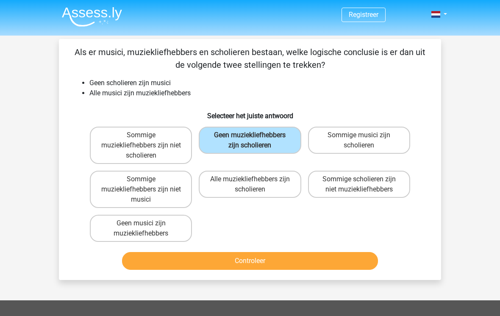
click at [266, 270] on button "Controleer" at bounding box center [250, 261] width 256 height 18
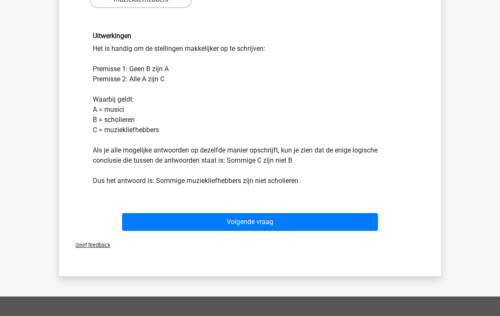
scroll to position [257, 0]
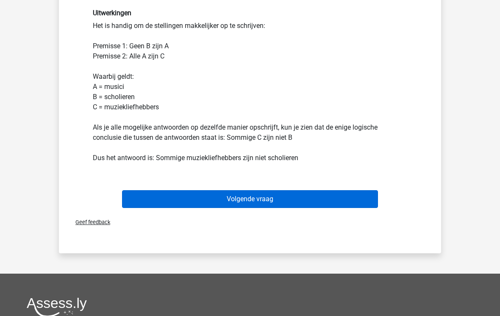
click at [165, 197] on button "Volgende vraag" at bounding box center [250, 199] width 256 height 18
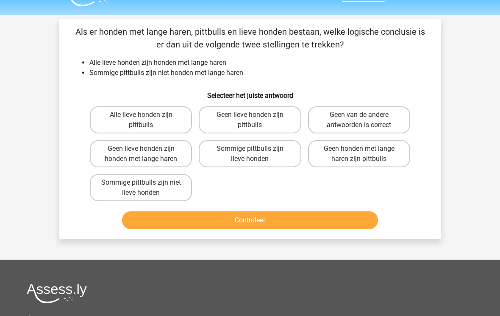
scroll to position [0, 0]
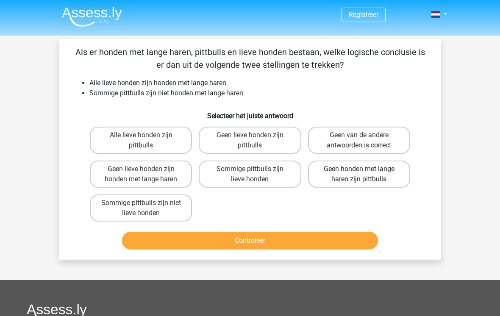
click at [354, 172] on label "Geen honden met lange haren zijn pittbulls" at bounding box center [359, 174] width 102 height 27
click at [359, 172] on input "Geen honden met lange haren zijn pittbulls" at bounding box center [362, 172] width 6 height 6
radio input "true"
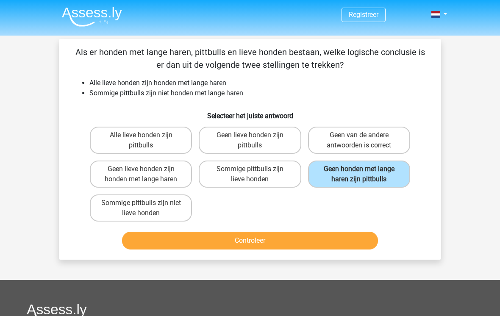
click at [312, 248] on button "Controleer" at bounding box center [250, 241] width 256 height 18
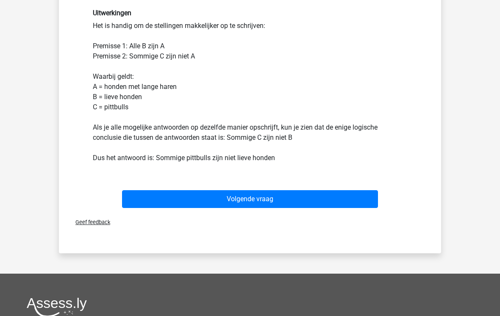
scroll to position [249, 0]
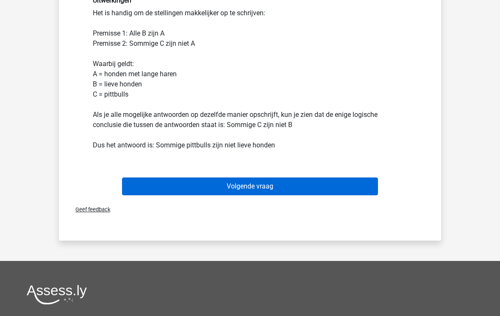
click at [240, 188] on button "Volgende vraag" at bounding box center [250, 187] width 256 height 18
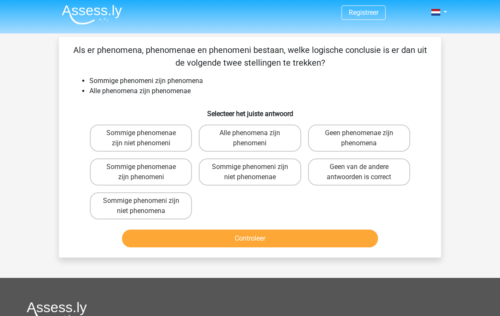
scroll to position [5, 0]
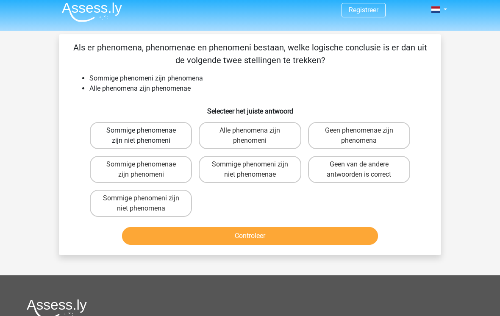
click at [150, 140] on label "Sommige phenomenae zijn niet phenomeni" at bounding box center [141, 135] width 102 height 27
click at [147, 136] on input "Sommige phenomenae zijn niet phenomeni" at bounding box center [144, 134] width 6 height 6
radio input "true"
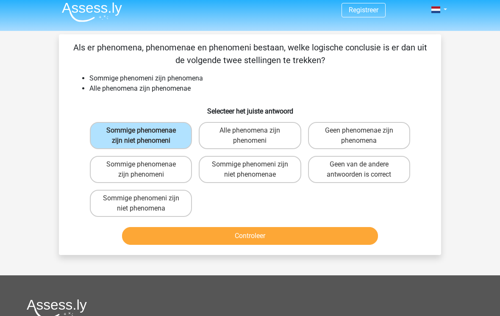
click at [203, 233] on button "Controleer" at bounding box center [250, 236] width 256 height 18
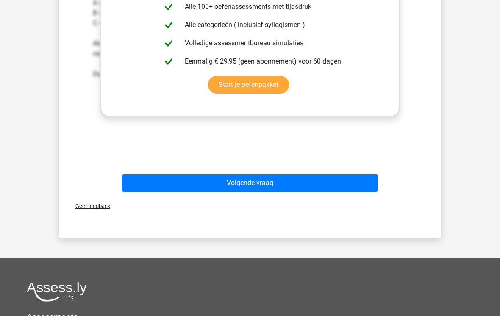
scroll to position [361, 0]
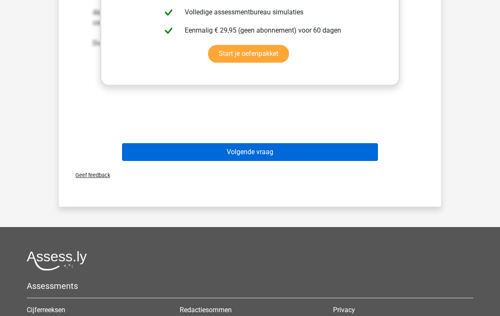
click at [249, 159] on button "Volgende vraag" at bounding box center [250, 153] width 256 height 18
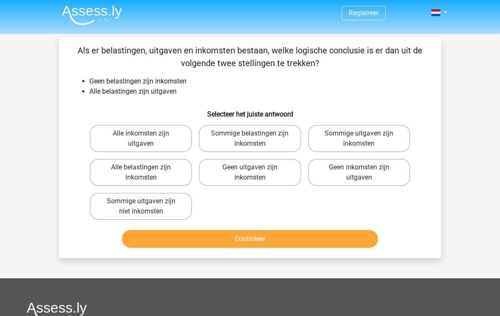
scroll to position [0, 0]
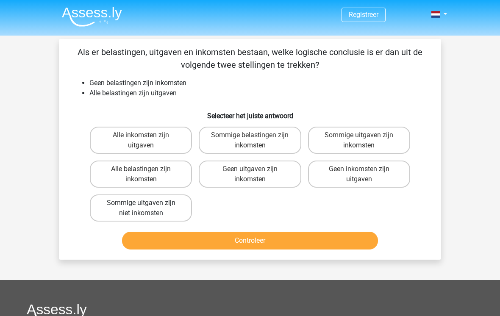
click at [139, 217] on label "Sommige uitgaven zijn niet inkomsten" at bounding box center [141, 208] width 102 height 27
click at [141, 209] on input "Sommige uitgaven zijn niet inkomsten" at bounding box center [144, 206] width 6 height 6
radio input "true"
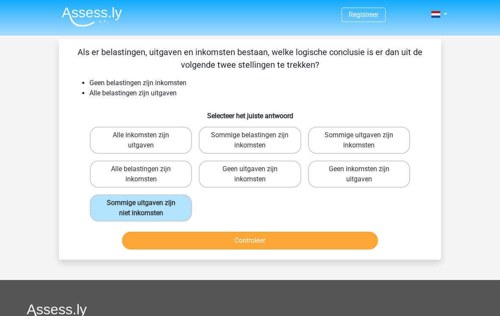
click at [211, 247] on button "Controleer" at bounding box center [250, 241] width 256 height 18
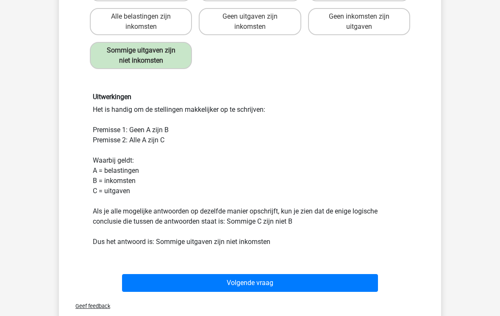
scroll to position [154, 0]
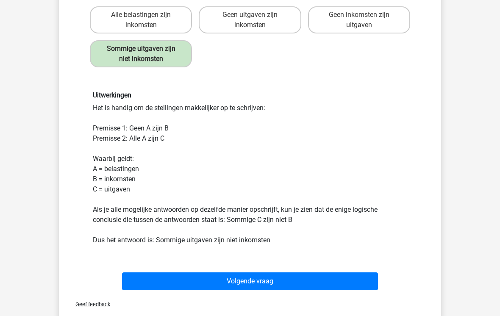
click at [54, 248] on div "Vraag 4 van de 10 Categorie: syllogismen set 1 Als er belastingen, uitgaven en …" at bounding box center [250, 110] width 396 height 451
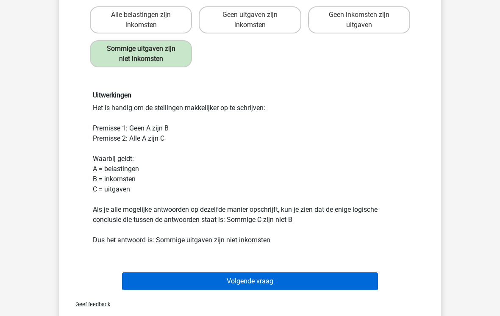
click at [255, 280] on button "Volgende vraag" at bounding box center [250, 282] width 256 height 18
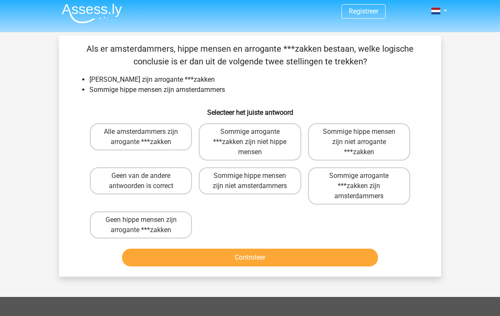
scroll to position [4, 0]
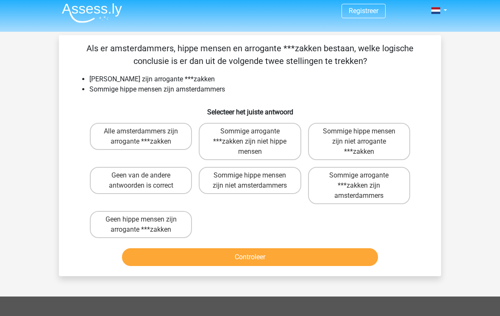
click at [410, 228] on div "Alle amsterdammers zijn arrogante ***zakken Sommige arrogante ***zakken zijn ni…" at bounding box center [249, 181] width 327 height 122
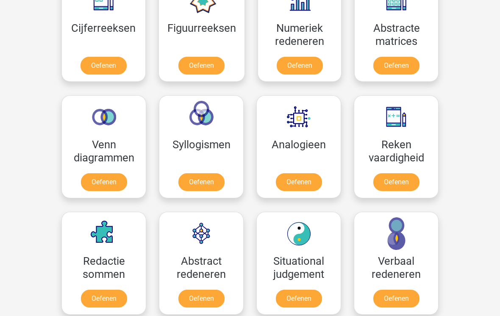
scroll to position [420, 0]
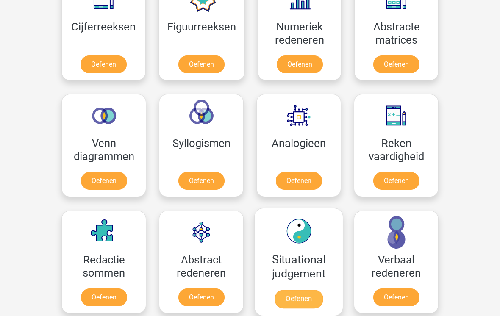
click at [307, 290] on link "Oefenen" at bounding box center [299, 299] width 48 height 19
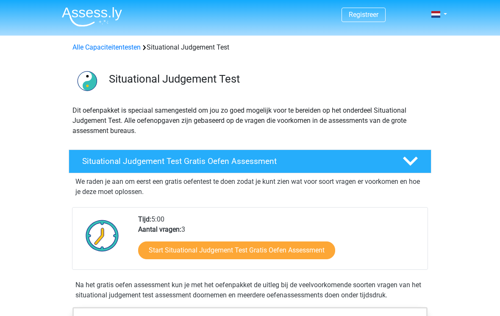
scroll to position [2, 0]
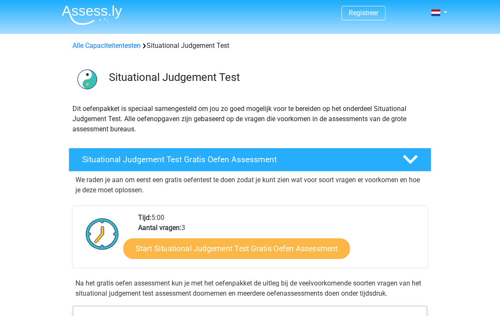
click at [167, 244] on link "Start Situational Judgement Test Gratis Oefen Assessment" at bounding box center [236, 249] width 227 height 20
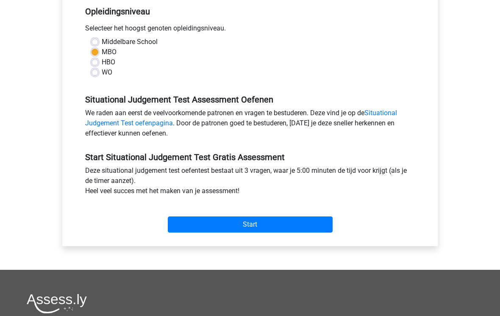
scroll to position [187, 0]
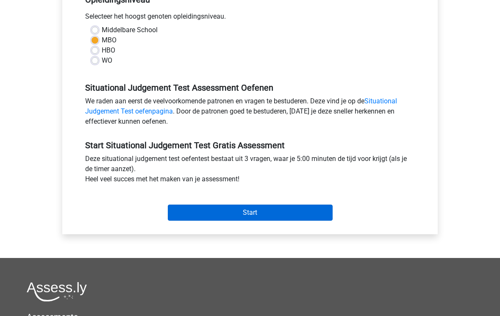
click at [217, 216] on input "Start" at bounding box center [250, 213] width 165 height 16
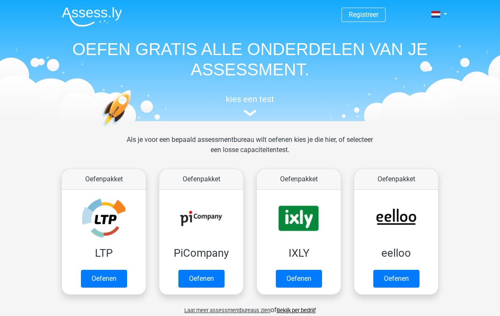
scroll to position [433, 0]
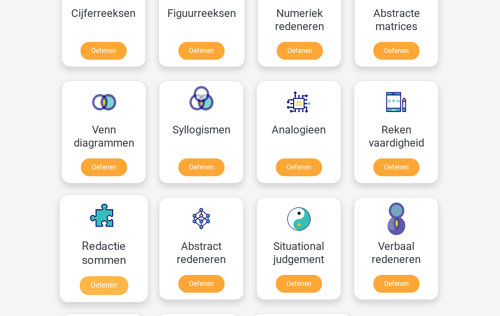
click at [108, 277] on link "Oefenen" at bounding box center [104, 286] width 48 height 19
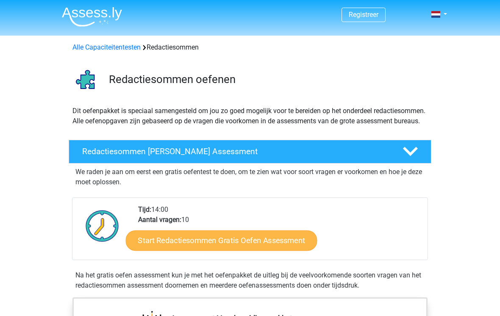
click at [200, 250] on link "Start Redactiesommen Gratis Oefen Assessment" at bounding box center [222, 240] width 192 height 20
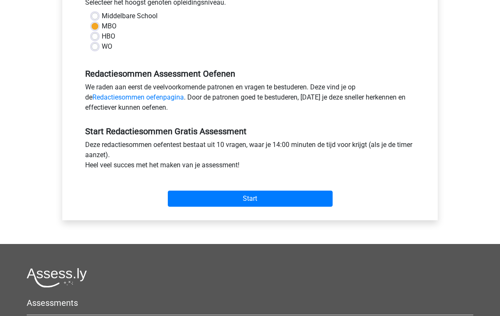
scroll to position [205, 0]
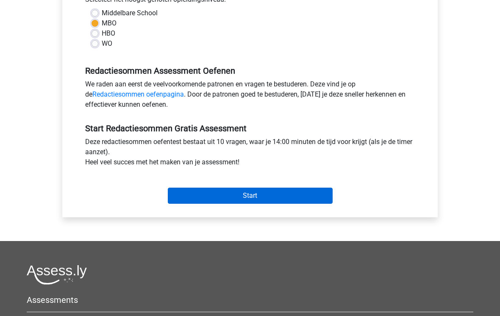
click at [215, 200] on input "Start" at bounding box center [250, 196] width 165 height 16
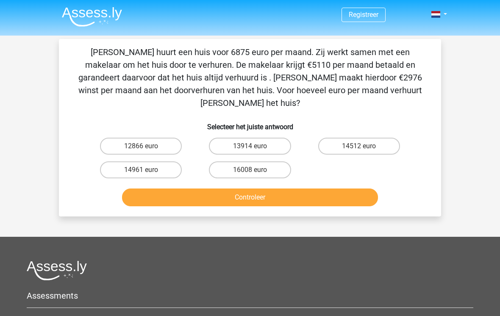
scroll to position [2, 0]
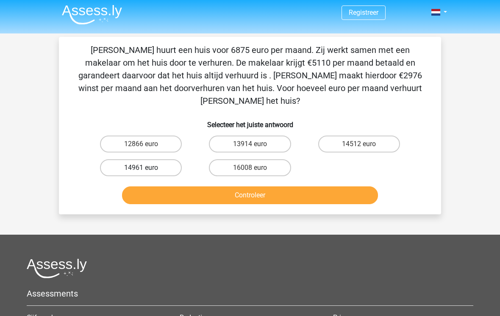
click at [151, 160] on label "14961 euro" at bounding box center [141, 168] width 82 height 17
click at [147, 168] on input "14961 euro" at bounding box center [144, 171] width 6 height 6
radio input "true"
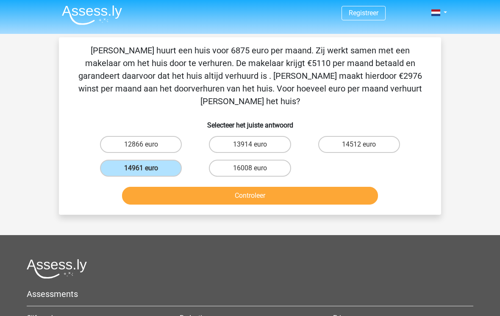
click at [232, 189] on button "Controleer" at bounding box center [250, 196] width 256 height 18
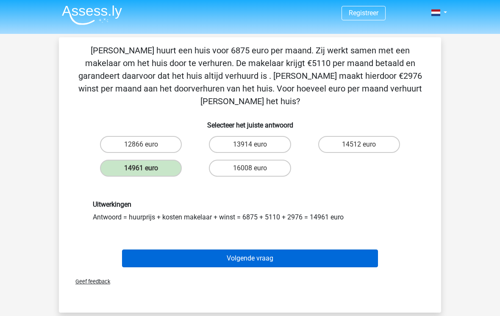
click at [268, 250] on button "Volgende vraag" at bounding box center [250, 259] width 256 height 18
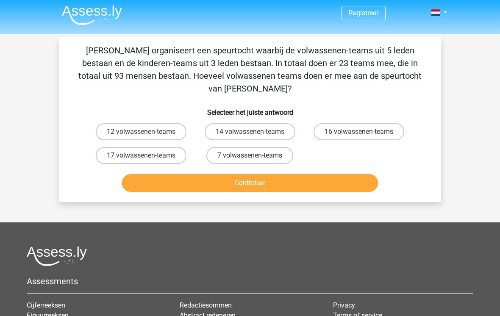
scroll to position [39, 0]
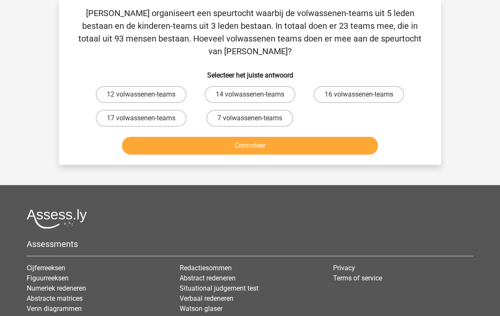
click at [145, 95] on input "12 volwassenen-teams" at bounding box center [144, 98] width 6 height 6
radio input "true"
click at [260, 137] on button "Controleer" at bounding box center [250, 146] width 256 height 18
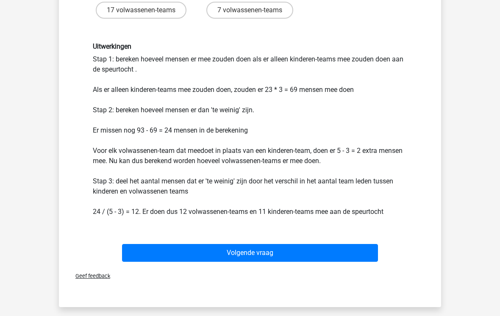
scroll to position [150, 0]
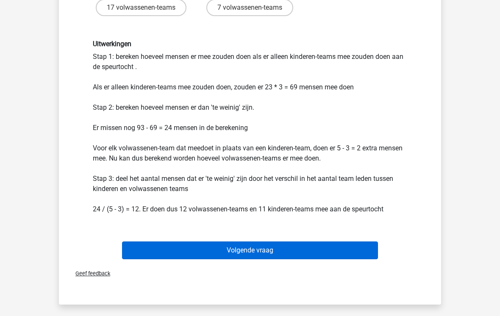
click at [266, 242] on button "Volgende vraag" at bounding box center [250, 251] width 256 height 18
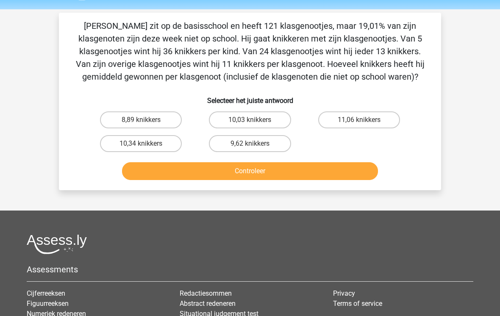
scroll to position [0, 0]
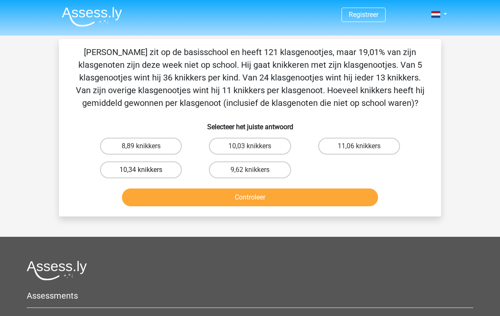
click at [138, 172] on label "10,34 knikkers" at bounding box center [141, 169] width 82 height 17
click at [141, 172] on input "10,34 knikkers" at bounding box center [144, 173] width 6 height 6
radio input "true"
click at [207, 205] on button "Controleer" at bounding box center [250, 198] width 256 height 18
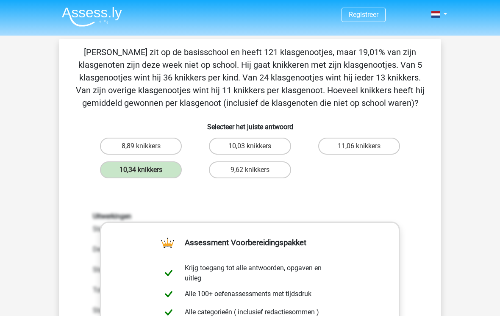
click at [0, 4] on header "Registreer Nederlands English" at bounding box center [250, 18] width 500 height 36
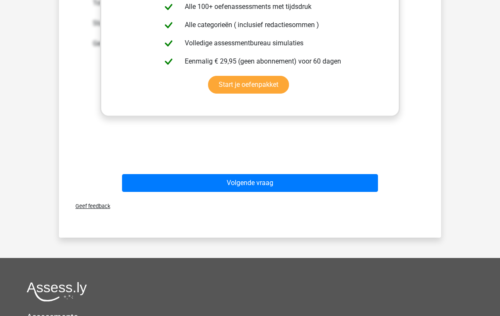
scroll to position [287, 0]
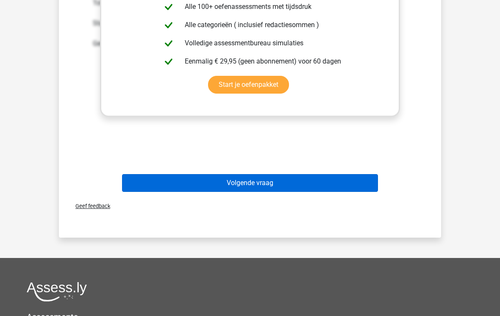
click at [209, 185] on button "Volgende vraag" at bounding box center [250, 183] width 256 height 18
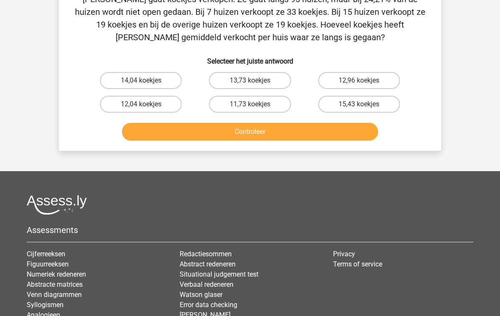
scroll to position [39, 0]
